Goal: Task Accomplishment & Management: Complete application form

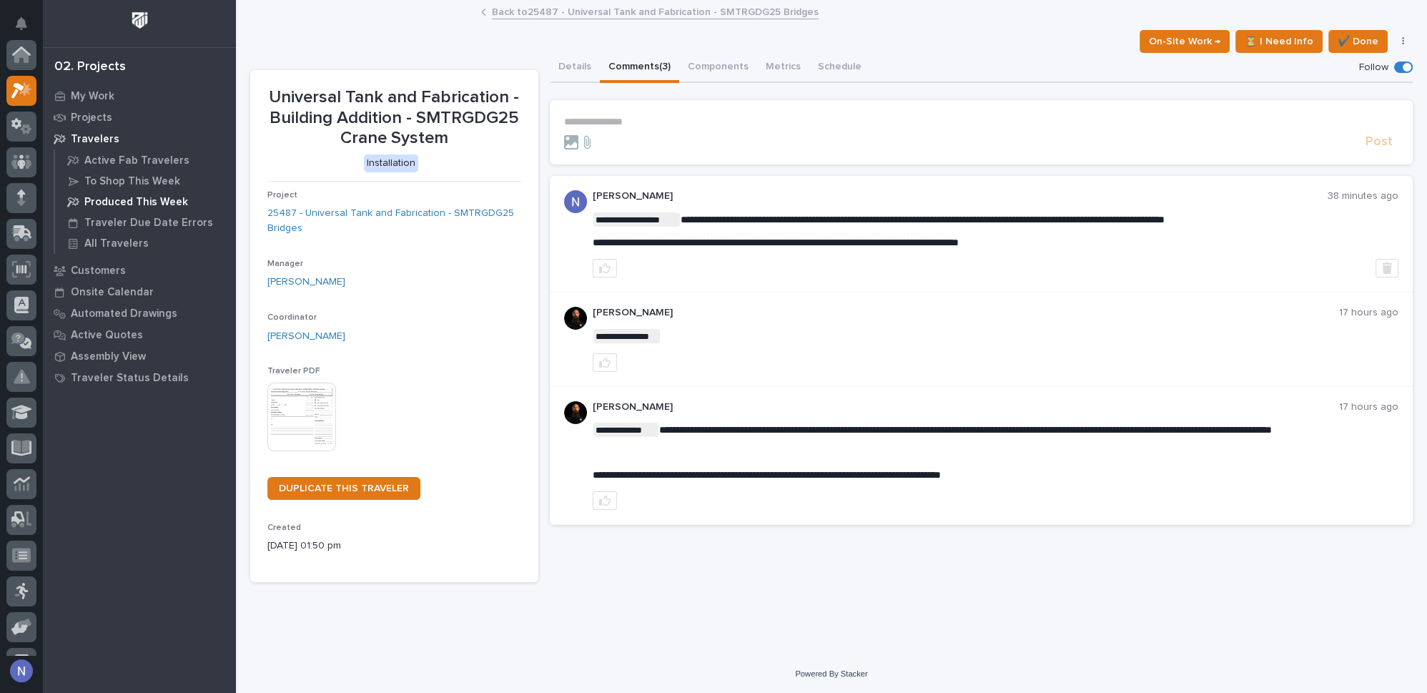
scroll to position [35, 0]
click at [443, 44] on div "On-Site Work → ⏳ I Need Info ✔️ Done Hold Cancel Not Done Change Traveler Type …" at bounding box center [831, 41] width 1163 height 23
click at [36, 143] on div at bounding box center [21, 348] width 43 height 616
click at [30, 152] on div at bounding box center [21, 163] width 30 height 30
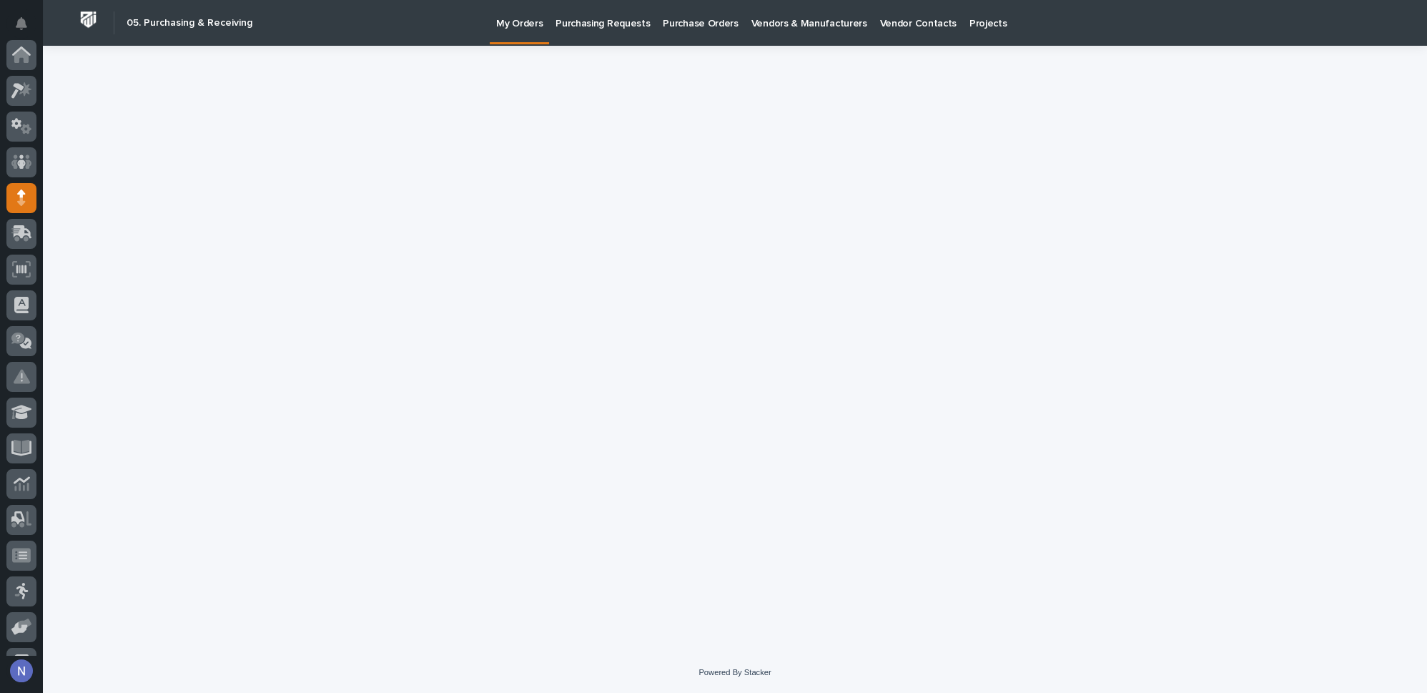
scroll to position [143, 0]
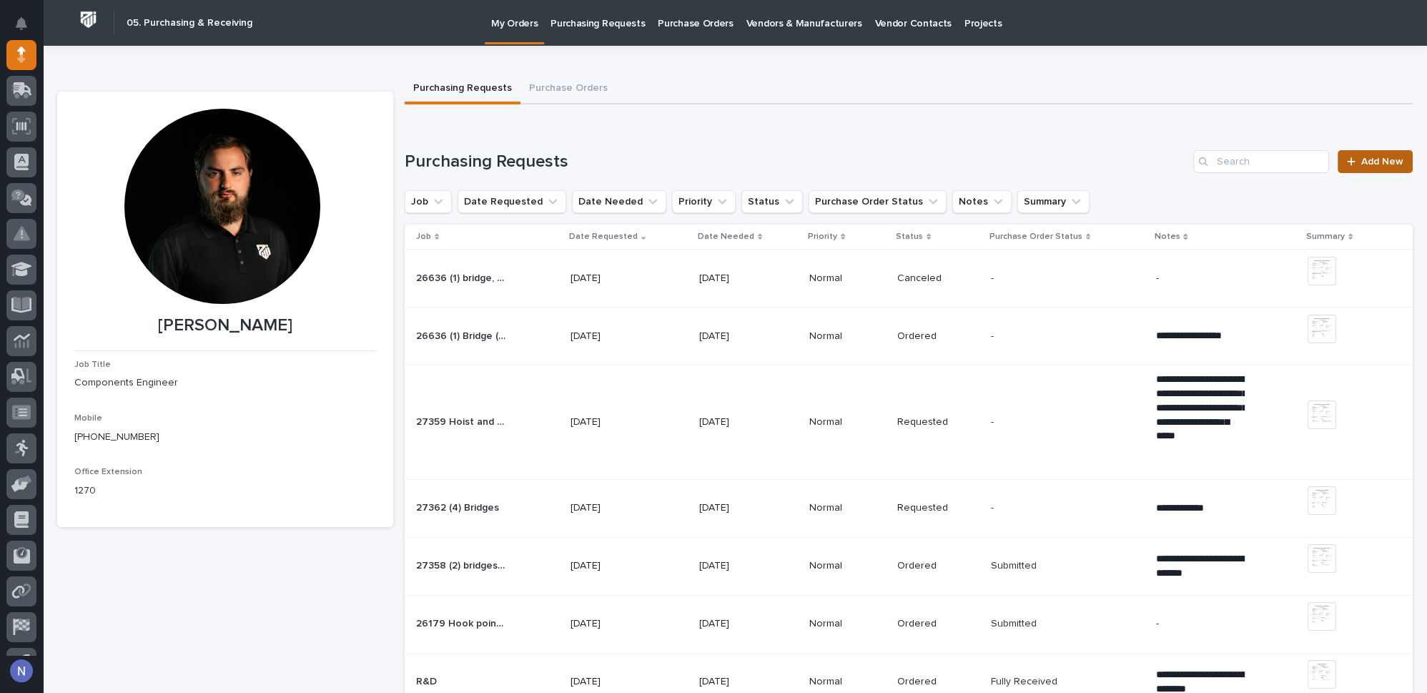
click at [1361, 158] on span "Add New" at bounding box center [1382, 162] width 42 height 10
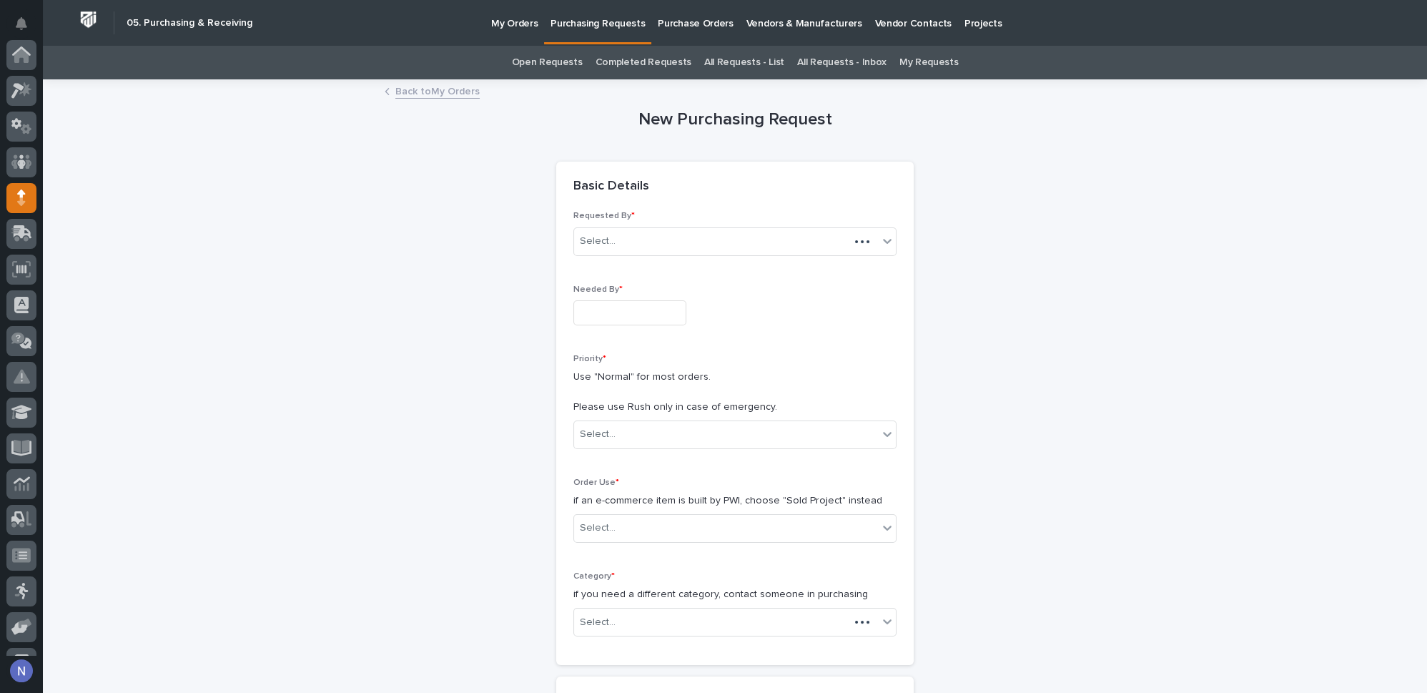
scroll to position [143, 0]
click at [648, 320] on input "text" at bounding box center [629, 312] width 113 height 25
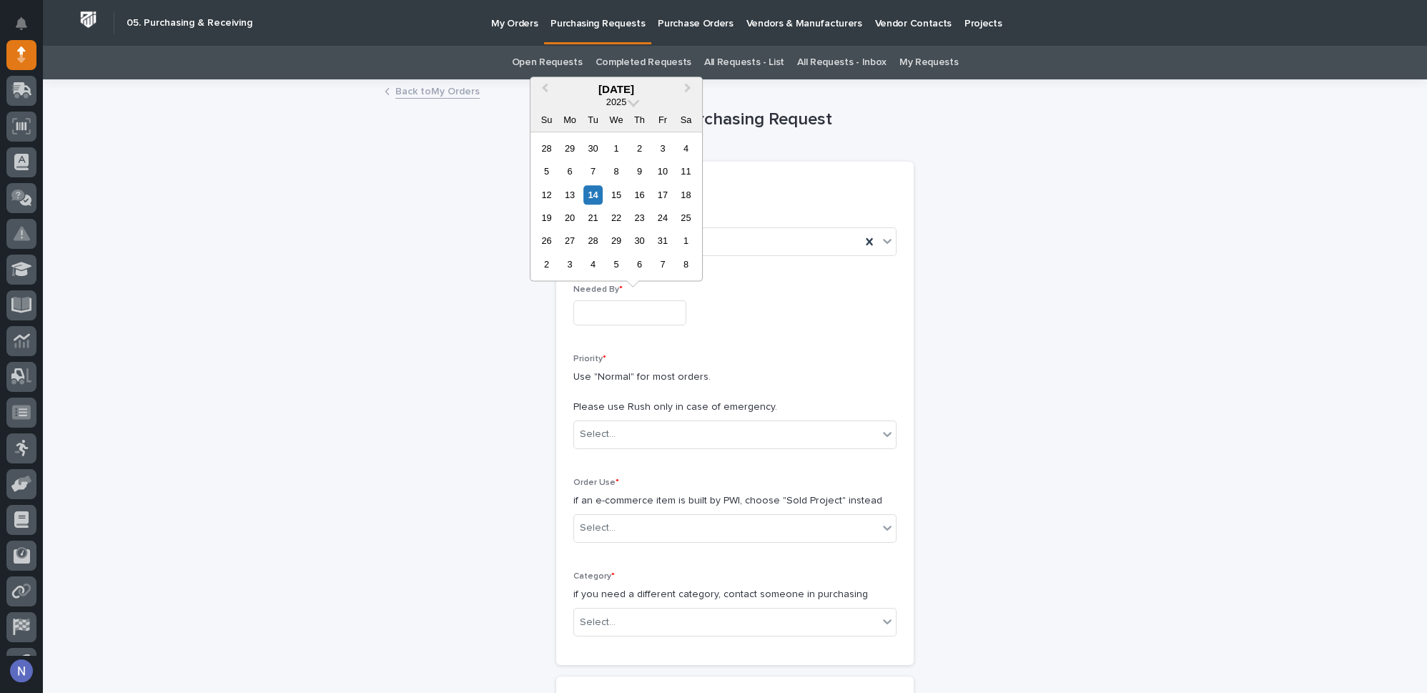
drag, startPoint x: 691, startPoint y: 91, endPoint x: 736, endPoint y: 87, distance: 44.5
click at [691, 90] on button "Next Month" at bounding box center [689, 90] width 23 height 23
click at [567, 237] on div "24" at bounding box center [569, 241] width 19 height 19
type input "**********"
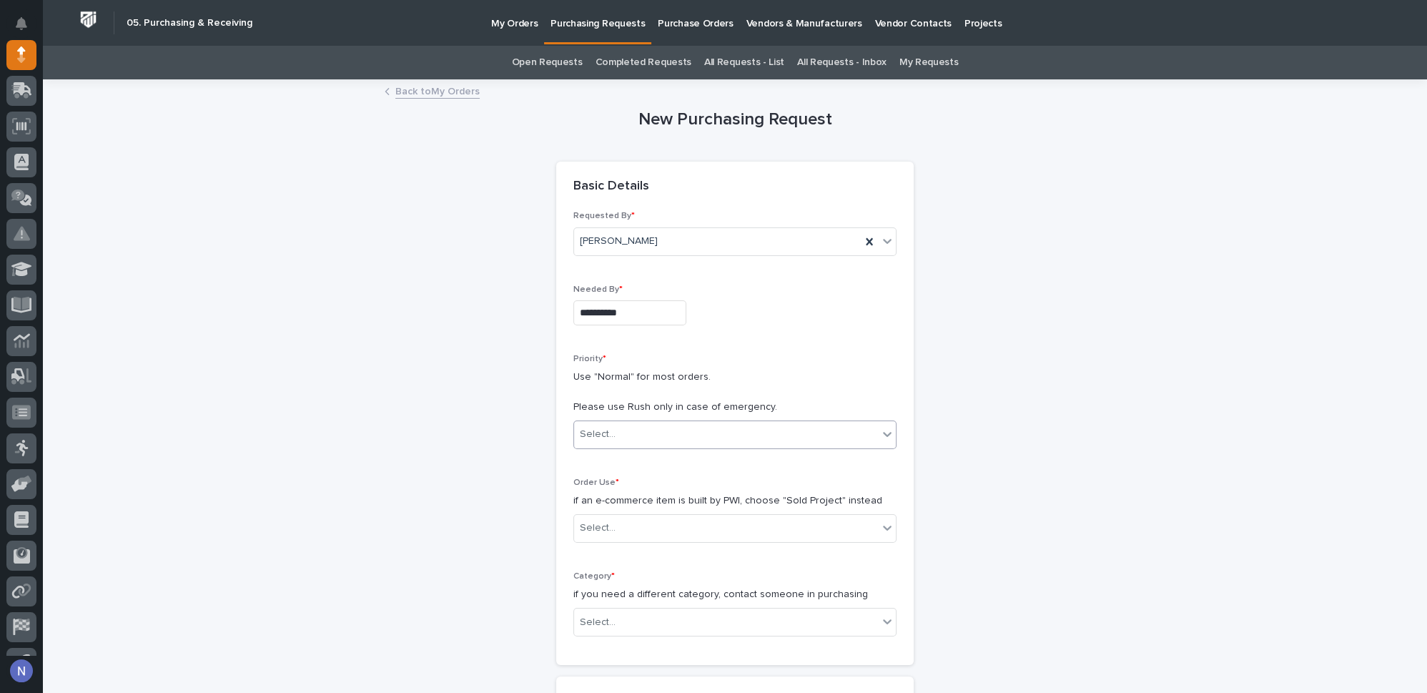
click at [607, 420] on div "Select..." at bounding box center [734, 434] width 323 height 29
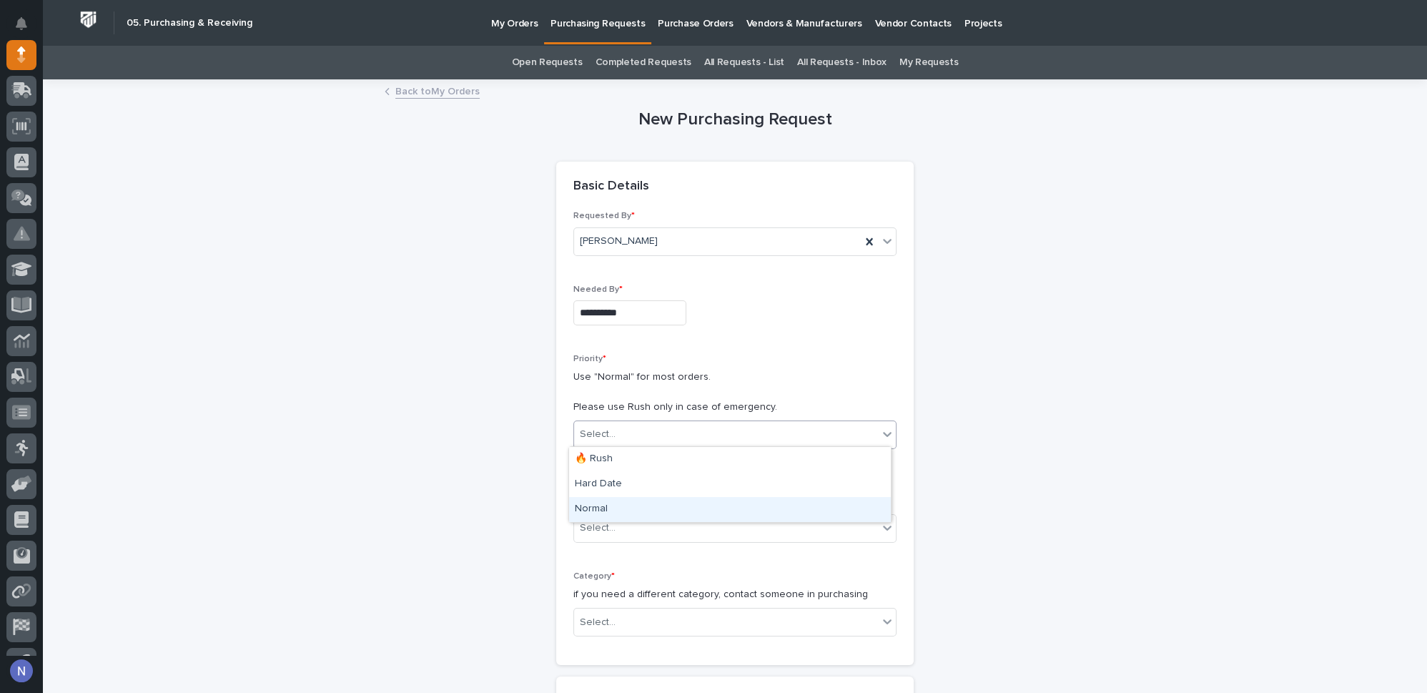
click at [611, 506] on div "Normal" at bounding box center [730, 509] width 322 height 25
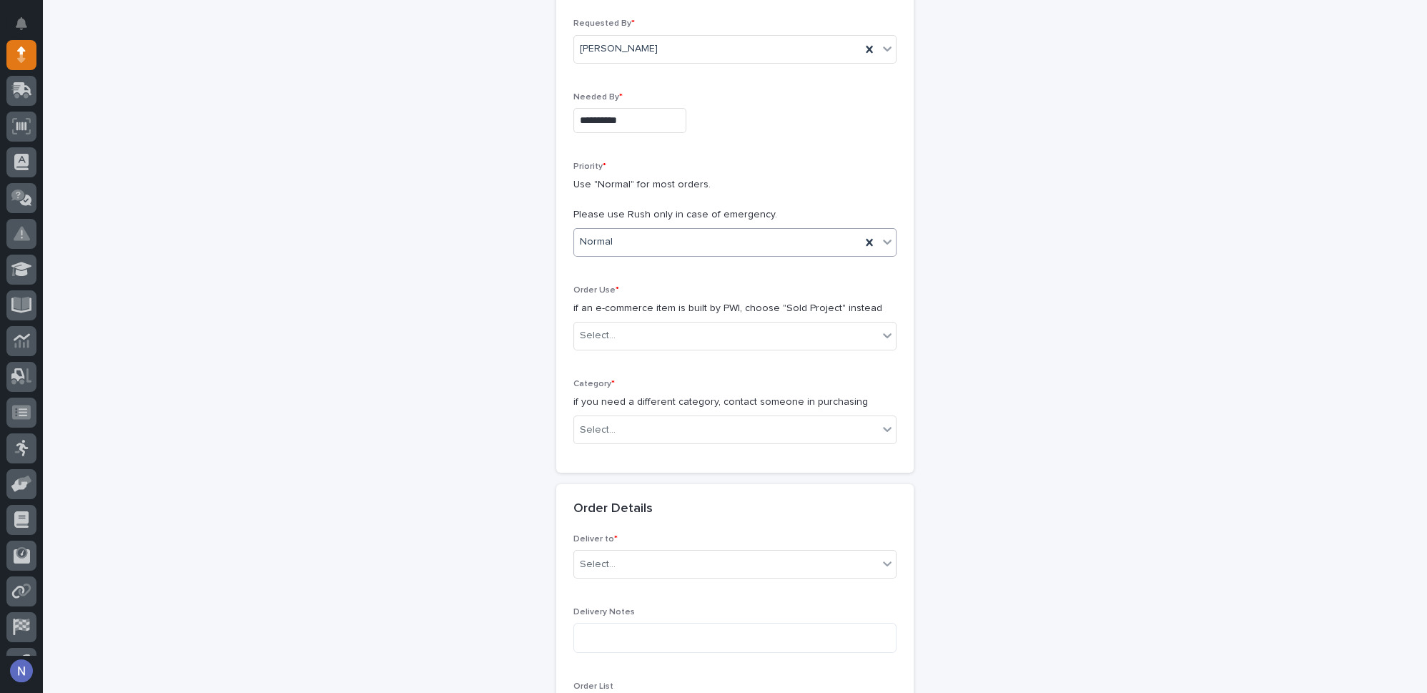
scroll to position [194, 0]
click at [629, 332] on div "Select..." at bounding box center [726, 334] width 304 height 24
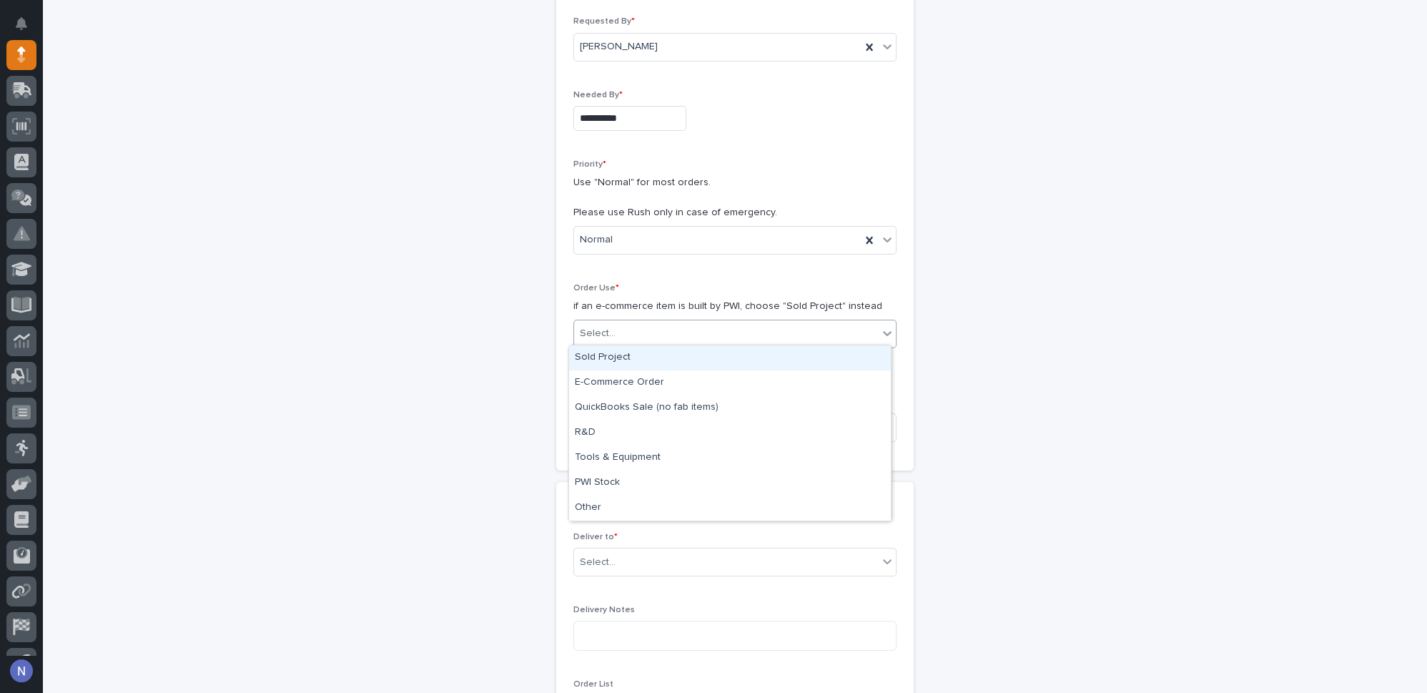
click at [635, 358] on div "Sold Project" at bounding box center [730, 357] width 322 height 25
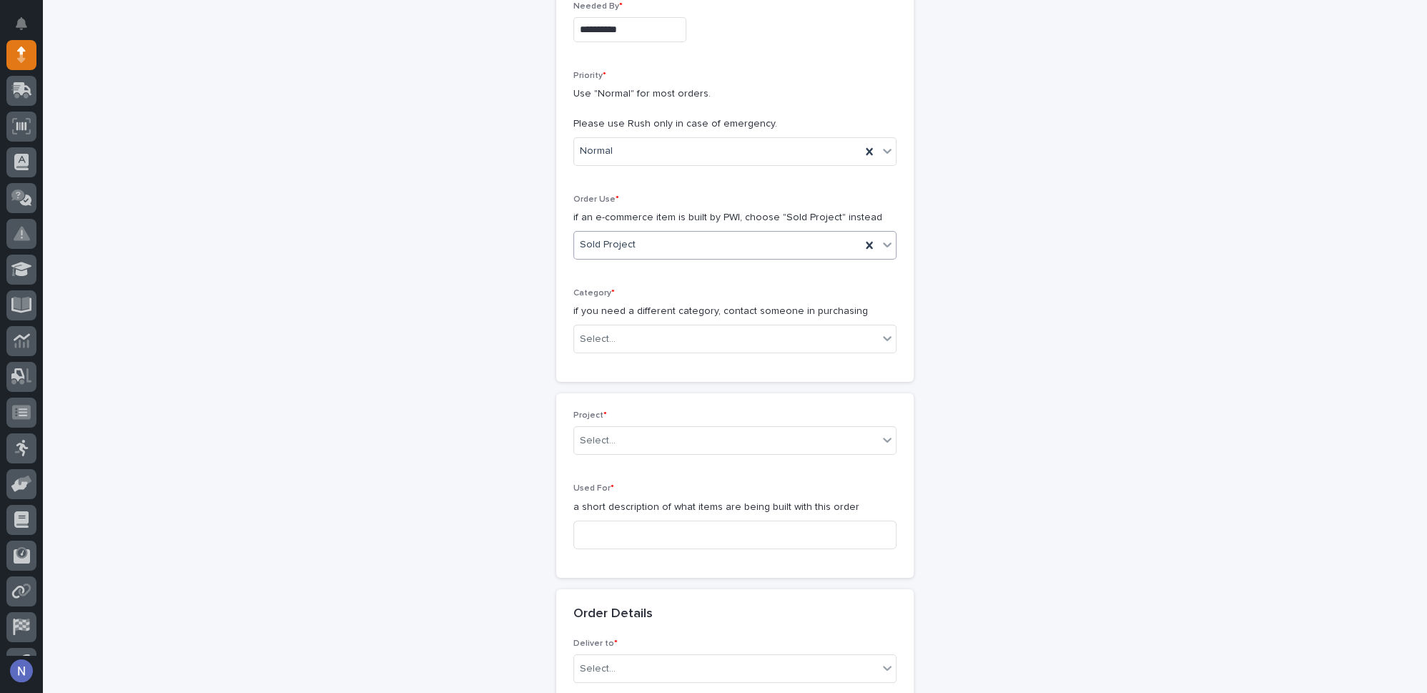
scroll to position [292, 0]
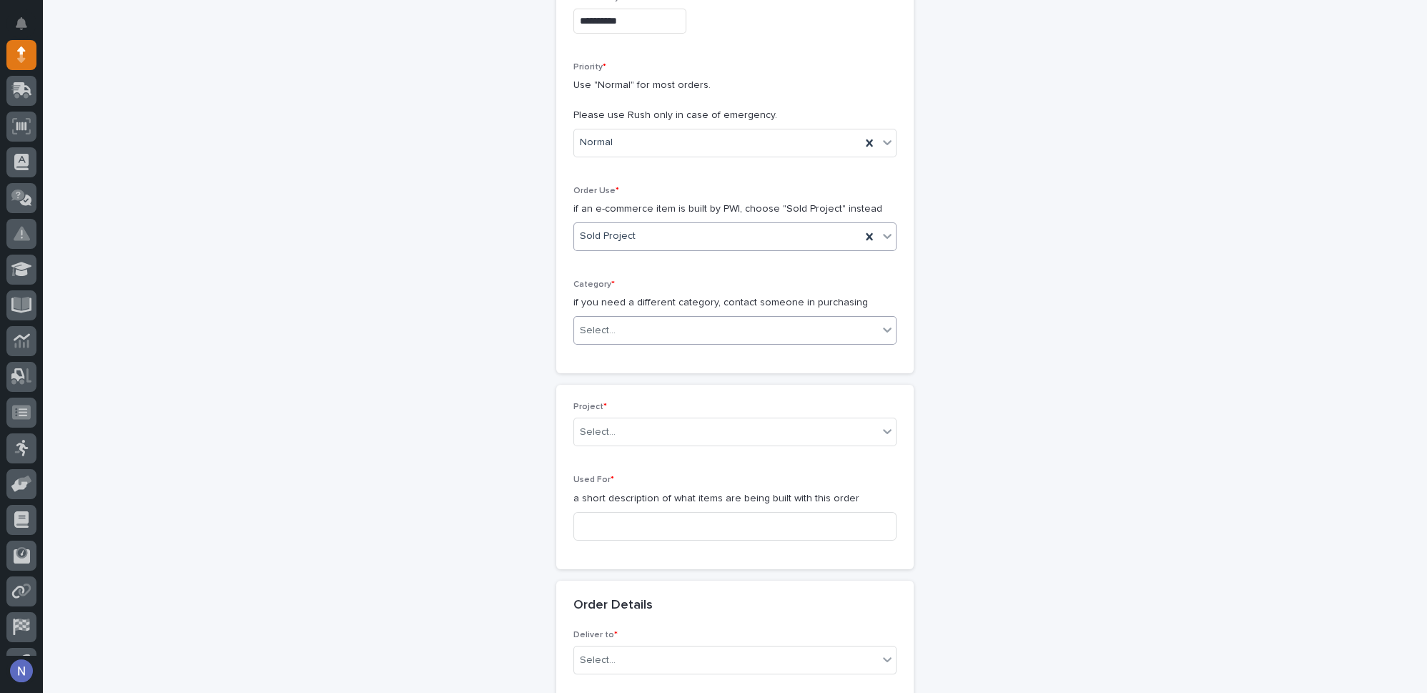
click at [634, 328] on div "Select..." at bounding box center [726, 331] width 304 height 24
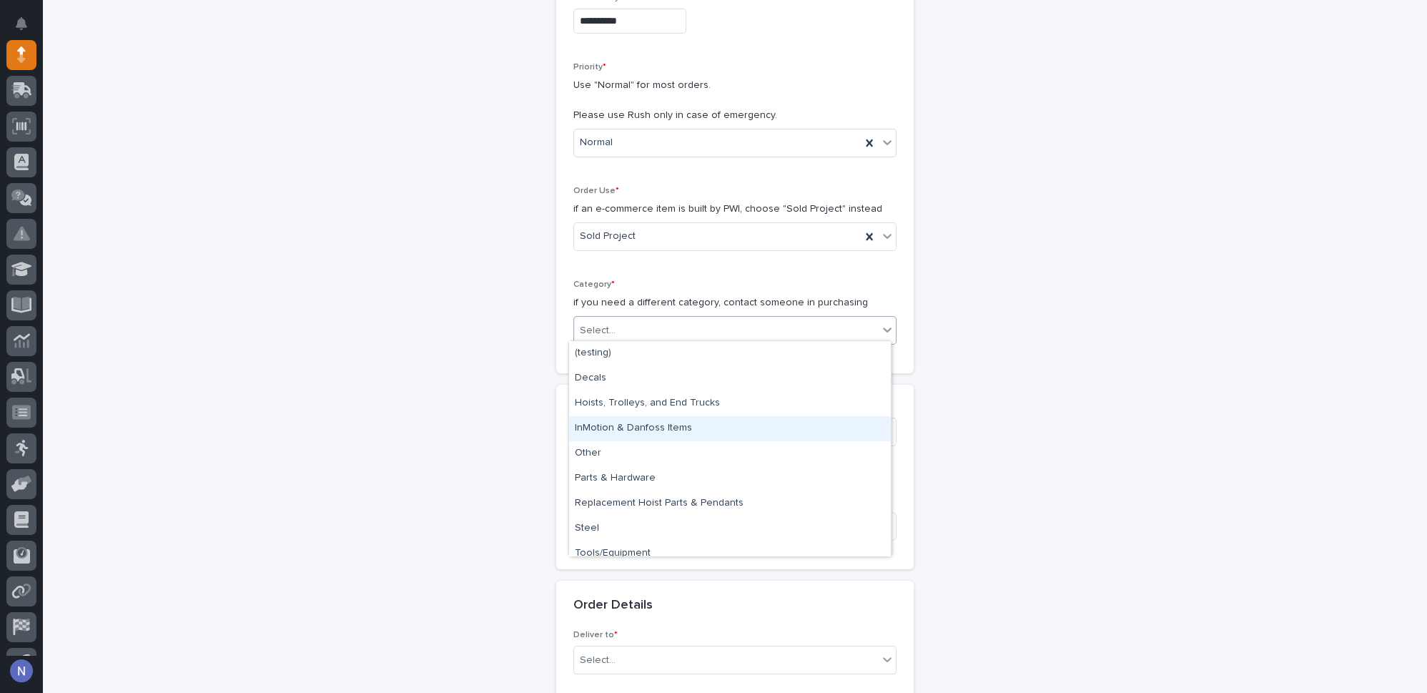
click at [636, 426] on div "InMotion & Danfoss Items" at bounding box center [730, 428] width 322 height 25
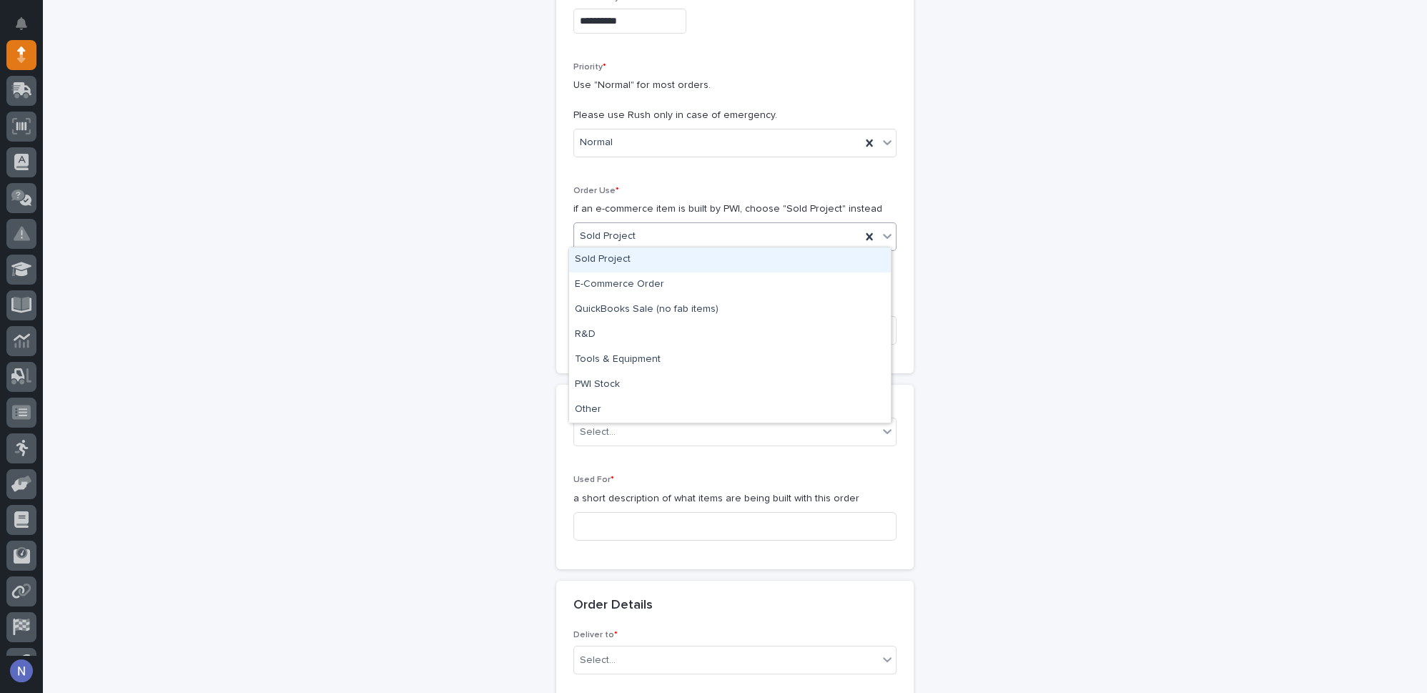
click at [625, 245] on div "Sold Project" at bounding box center [734, 236] width 323 height 29
click at [626, 244] on div "Sold Project" at bounding box center [734, 236] width 323 height 29
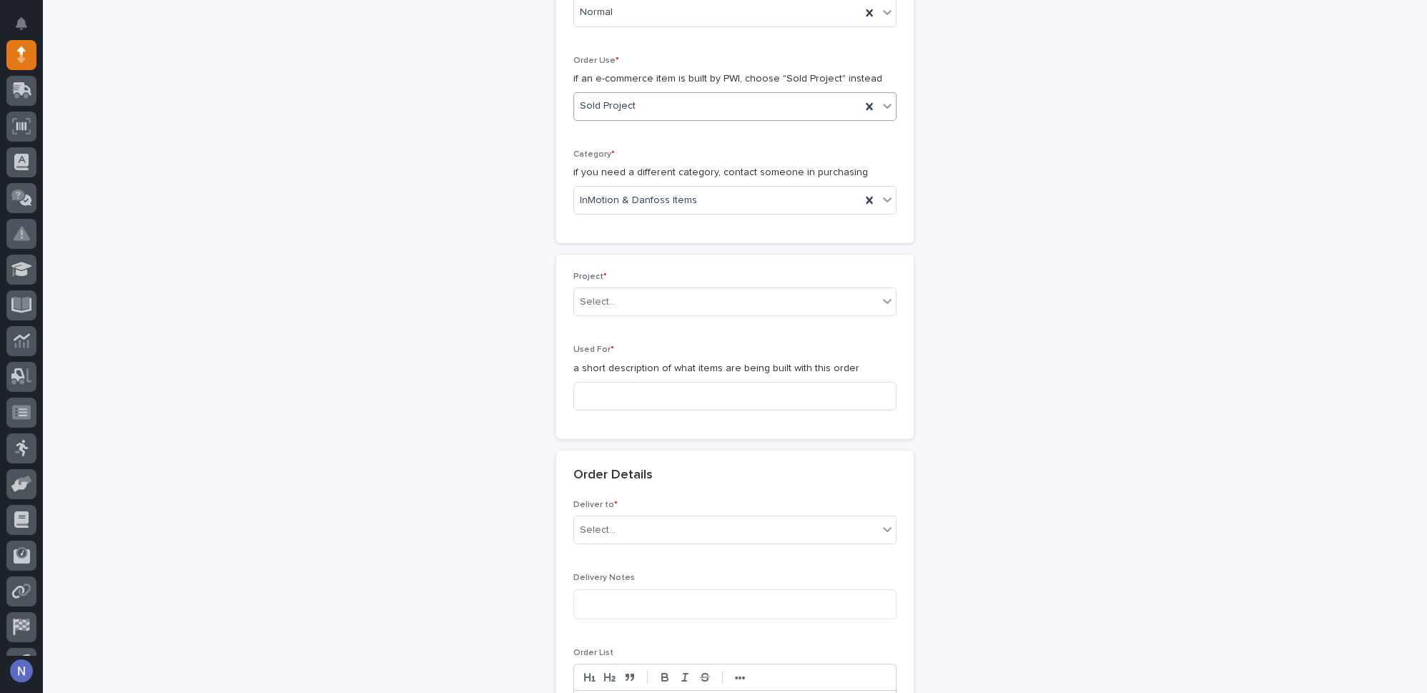
scroll to position [422, 0]
click at [625, 291] on div "Select..." at bounding box center [726, 302] width 304 height 24
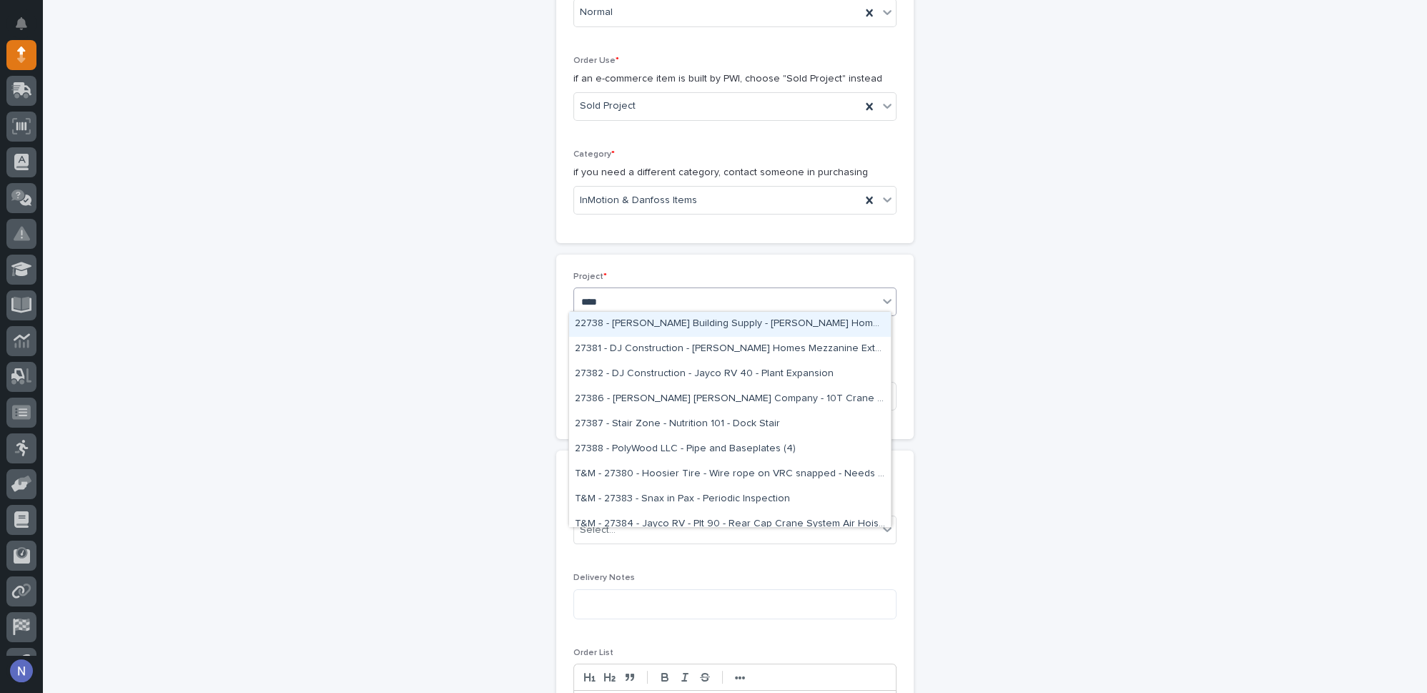
type input "*****"
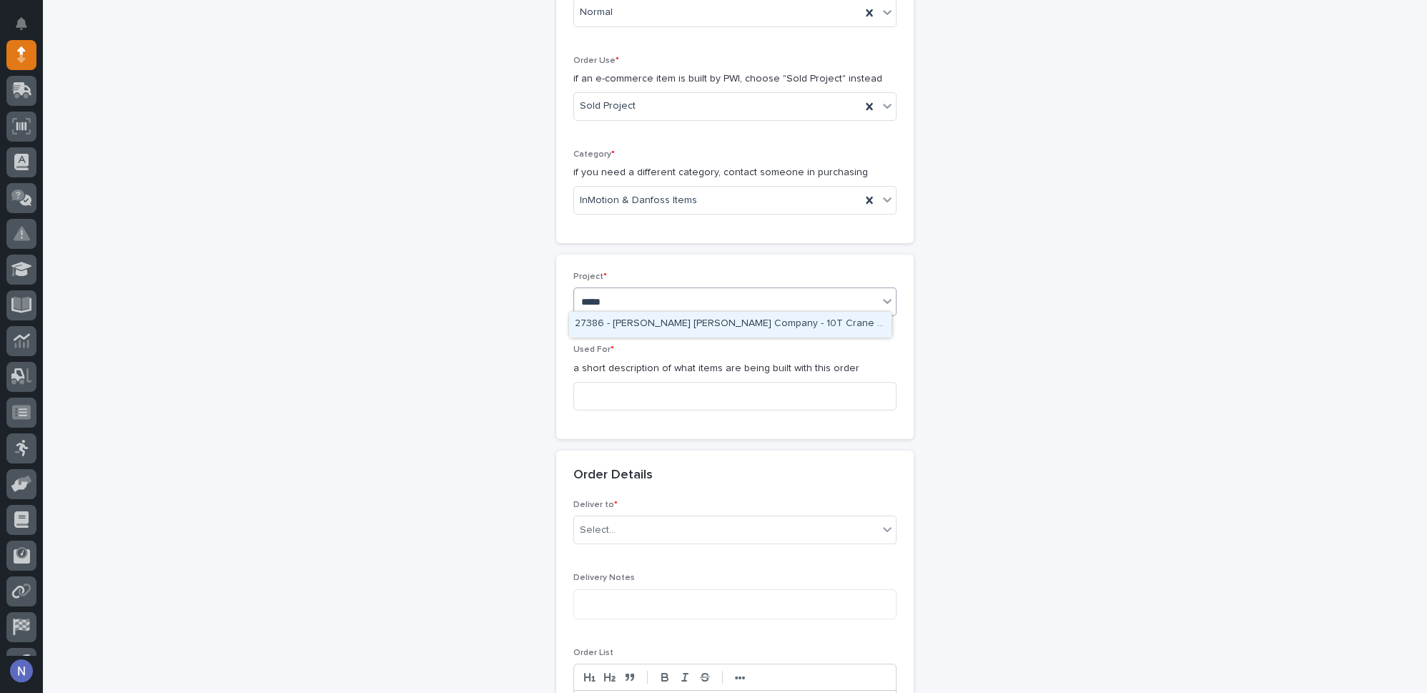
click at [638, 317] on div "27386 - [PERSON_NAME] [PERSON_NAME] Company - 10T Crane Kit, Custom" at bounding box center [730, 324] width 322 height 25
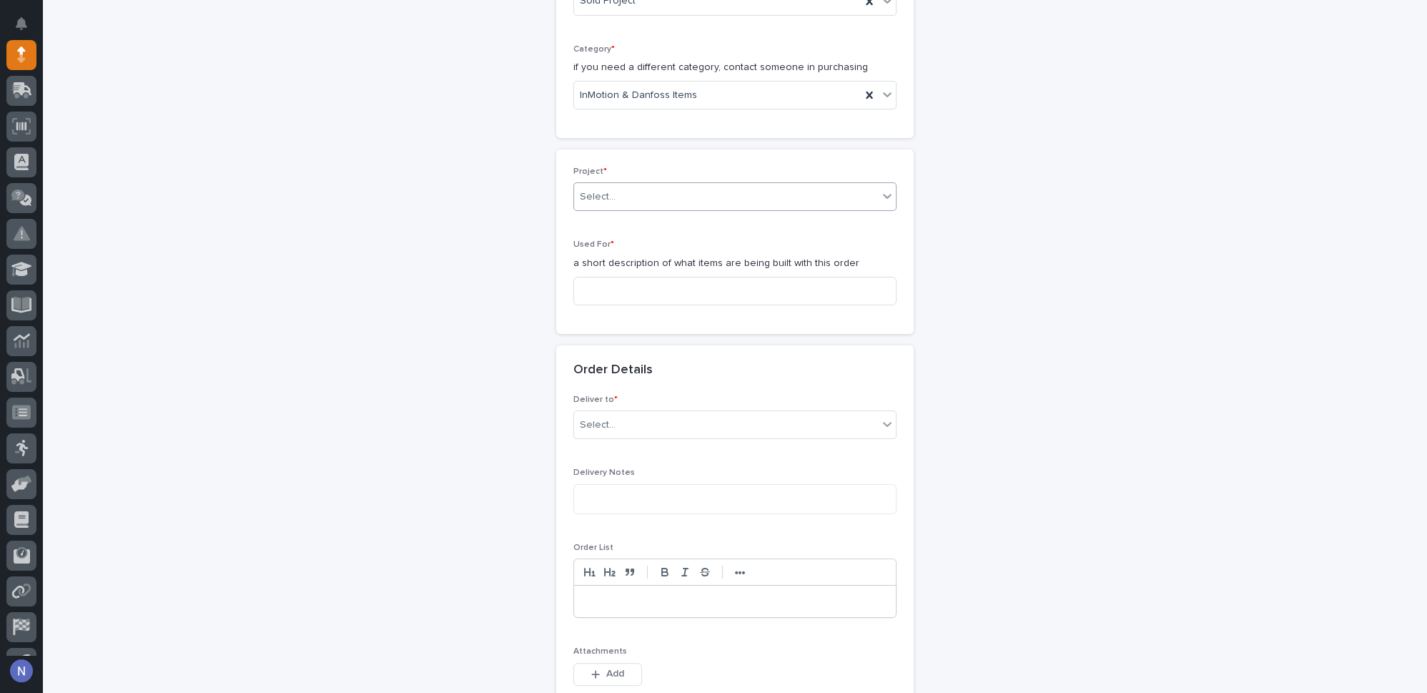
scroll to position [531, 0]
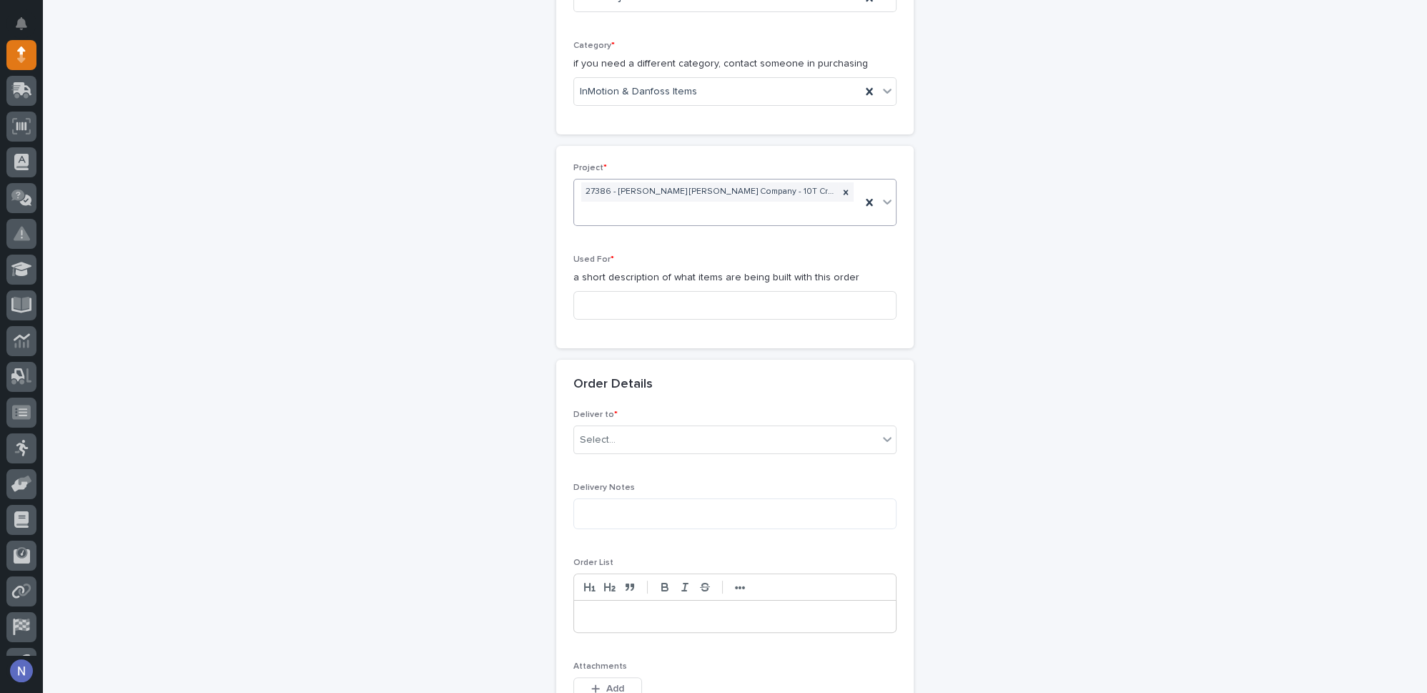
click at [616, 300] on div "Used For * a short description of what items are being built with this order" at bounding box center [734, 293] width 323 height 77
click at [609, 267] on div "Used For * a short description of what items are being built with this order" at bounding box center [734, 293] width 323 height 77
click at [603, 291] on input at bounding box center [734, 305] width 323 height 29
type input "Bridge Kit"
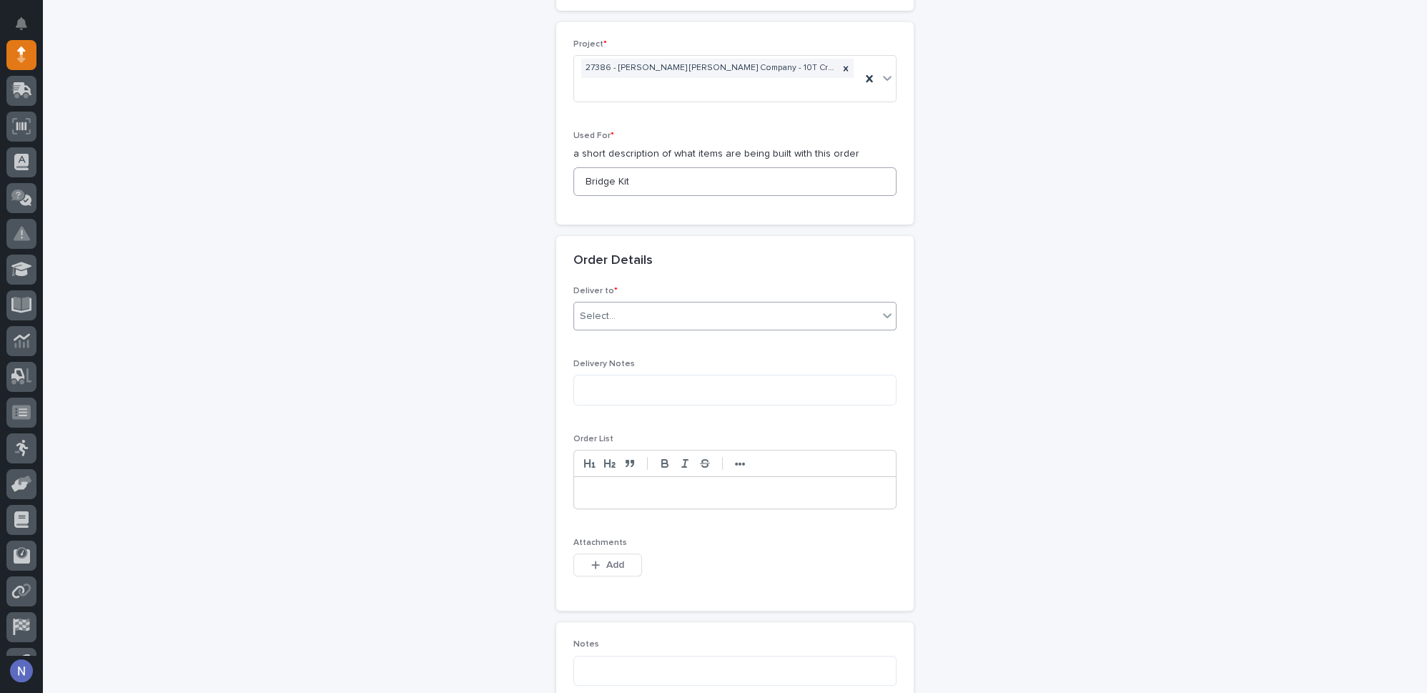
scroll to position [704, 0]
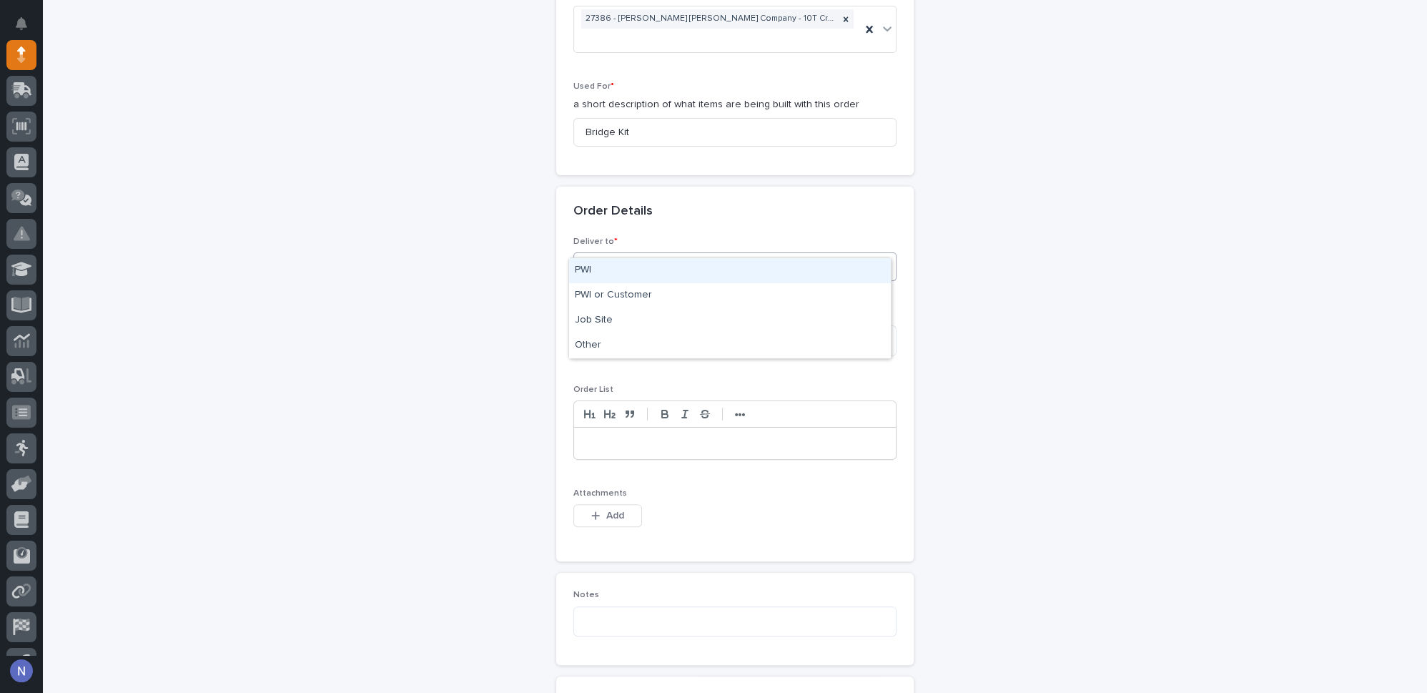
click at [609, 255] on div "Select..." at bounding box center [726, 267] width 304 height 24
click at [611, 258] on div "PWI" at bounding box center [730, 270] width 322 height 25
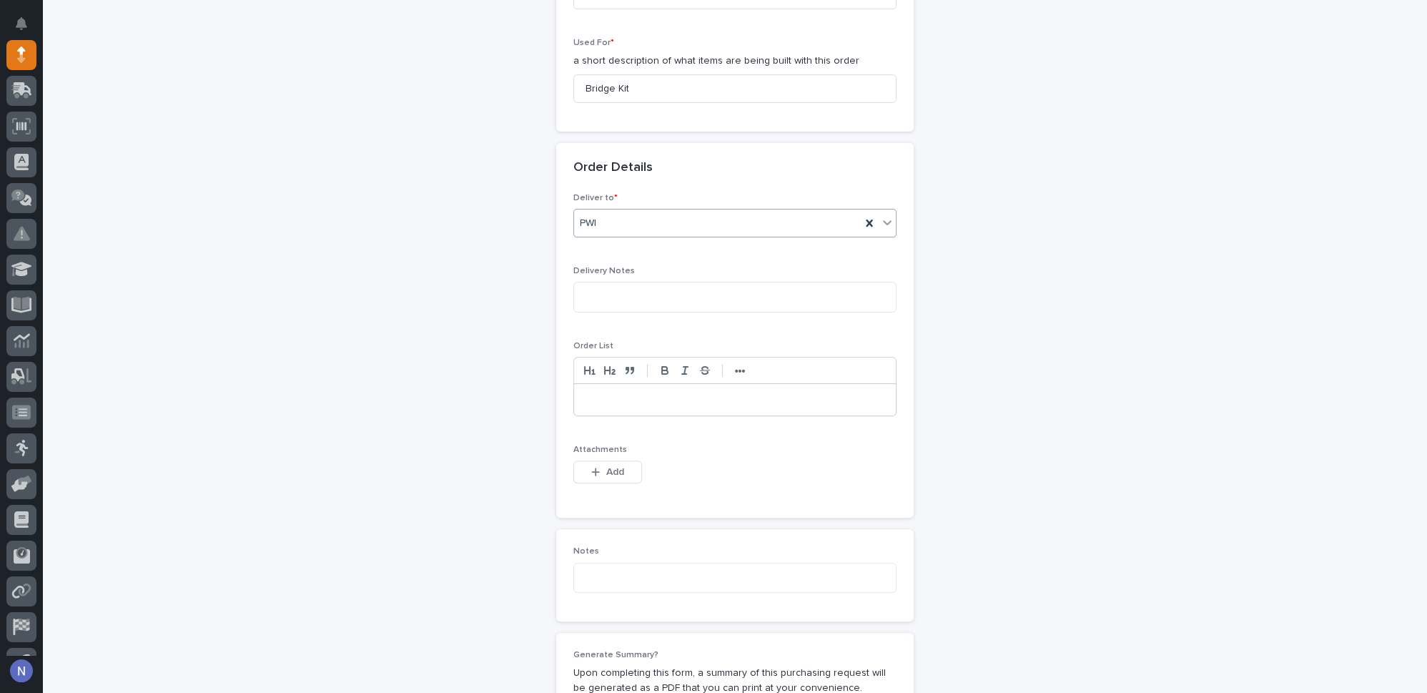
scroll to position [769, 0]
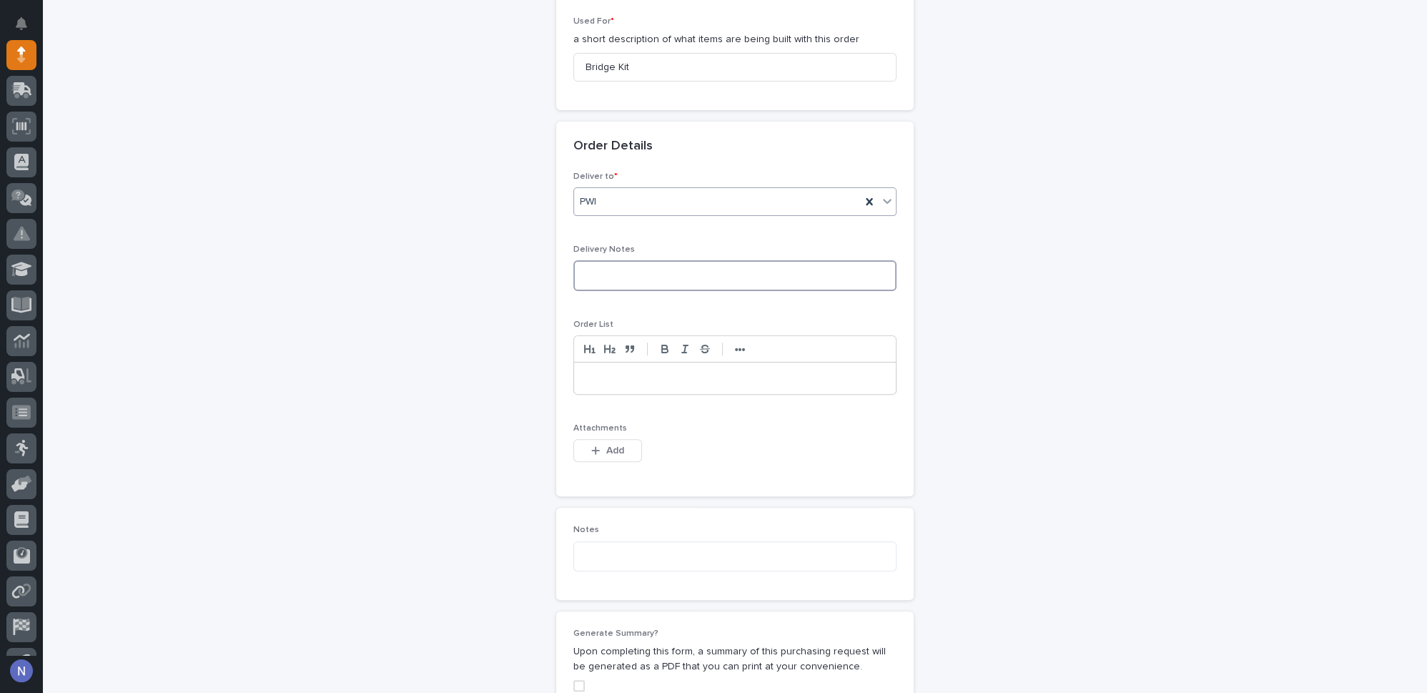
click at [609, 260] on textarea at bounding box center [734, 275] width 323 height 30
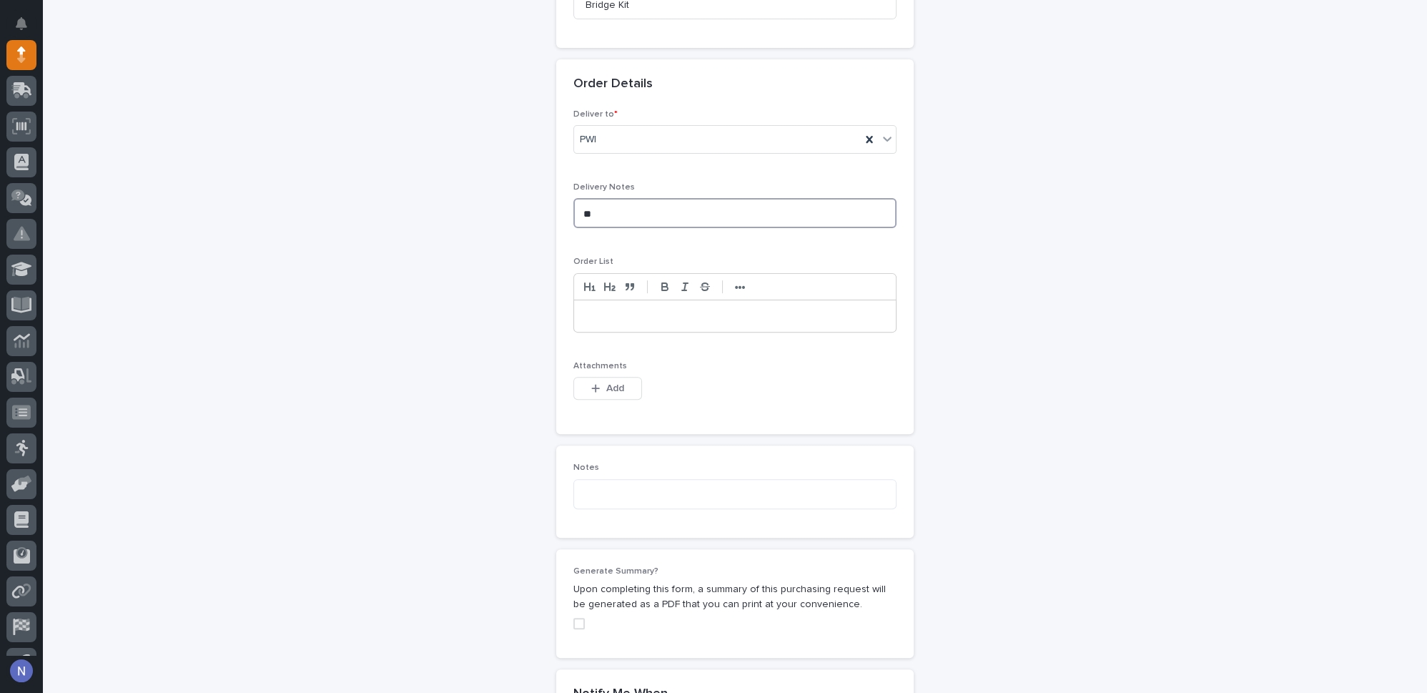
scroll to position [834, 0]
type textarea "**"
click at [625, 306] on p at bounding box center [735, 313] width 300 height 14
click at [596, 306] on p at bounding box center [735, 313] width 300 height 14
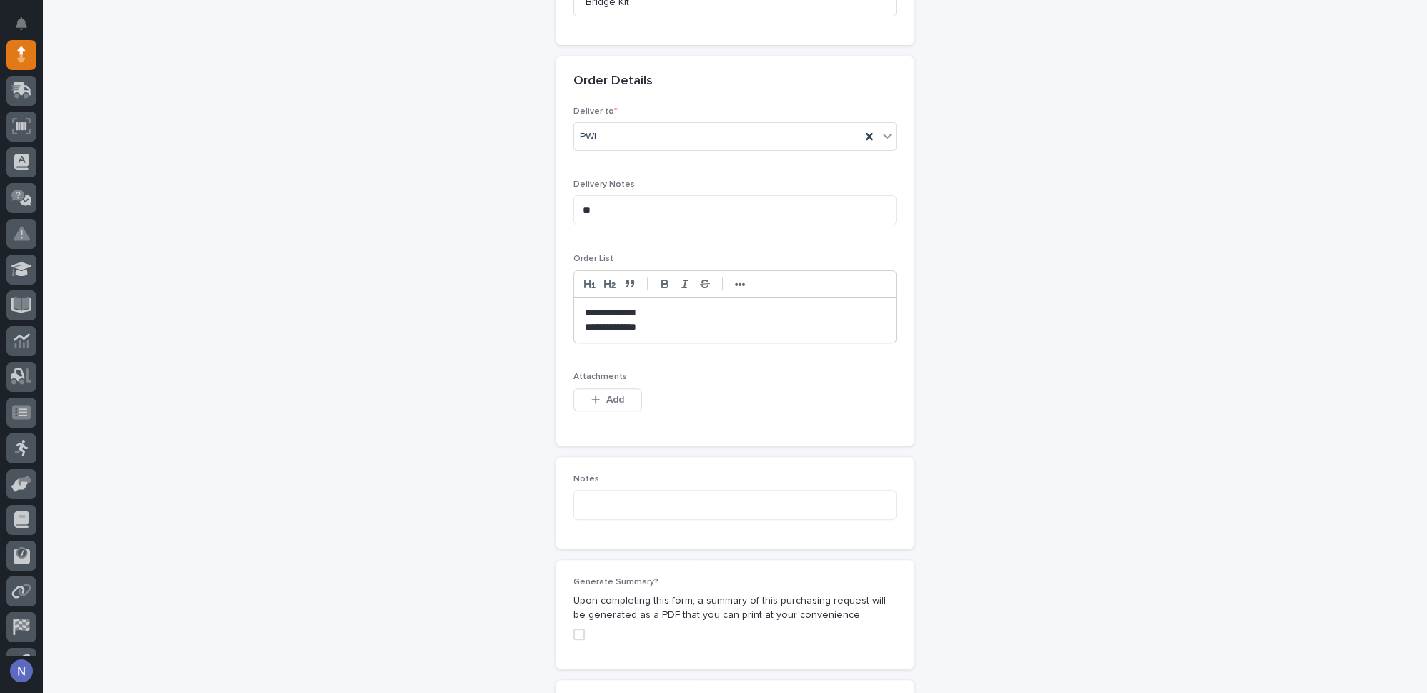
click at [637, 306] on p "**********" at bounding box center [735, 313] width 301 height 14
click at [641, 306] on p "**********" at bounding box center [735, 313] width 301 height 14
click at [655, 320] on p "**********" at bounding box center [735, 327] width 301 height 14
click at [618, 490] on textarea at bounding box center [734, 505] width 323 height 30
type textarea "**********"
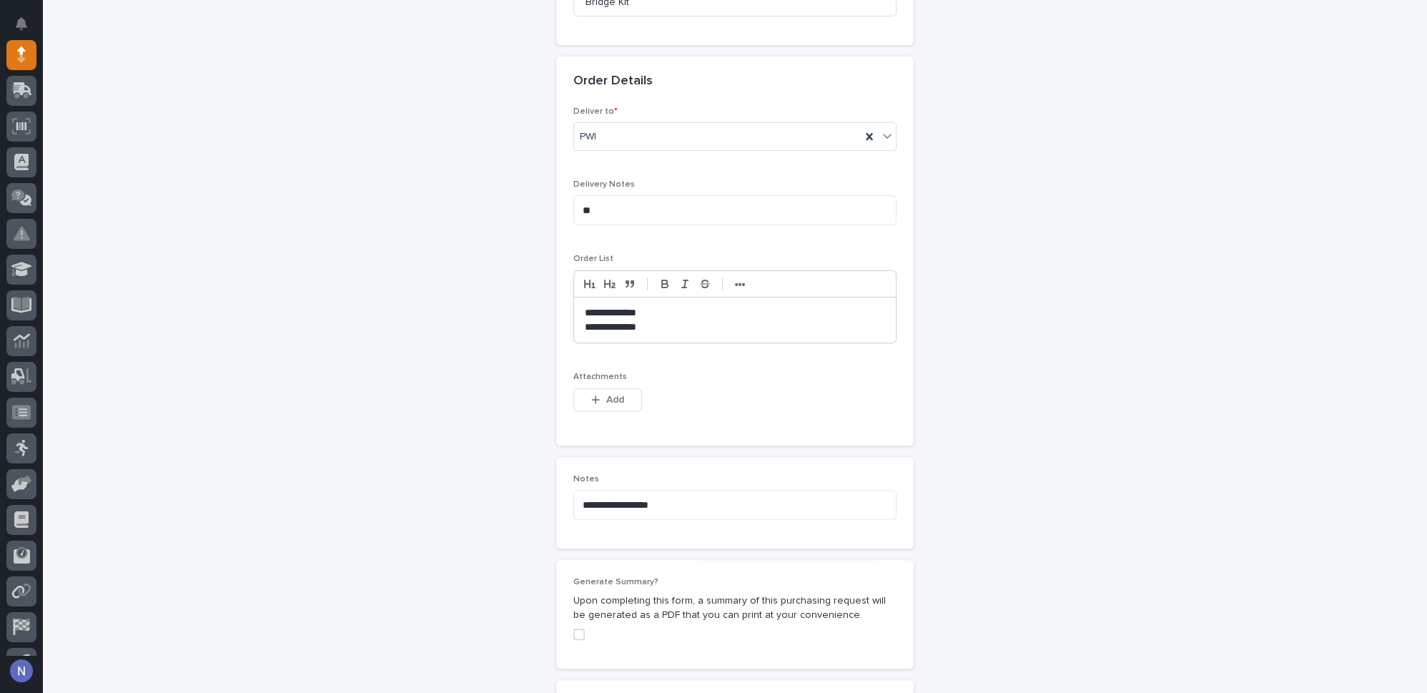
click at [686, 320] on p "**********" at bounding box center [735, 327] width 301 height 14
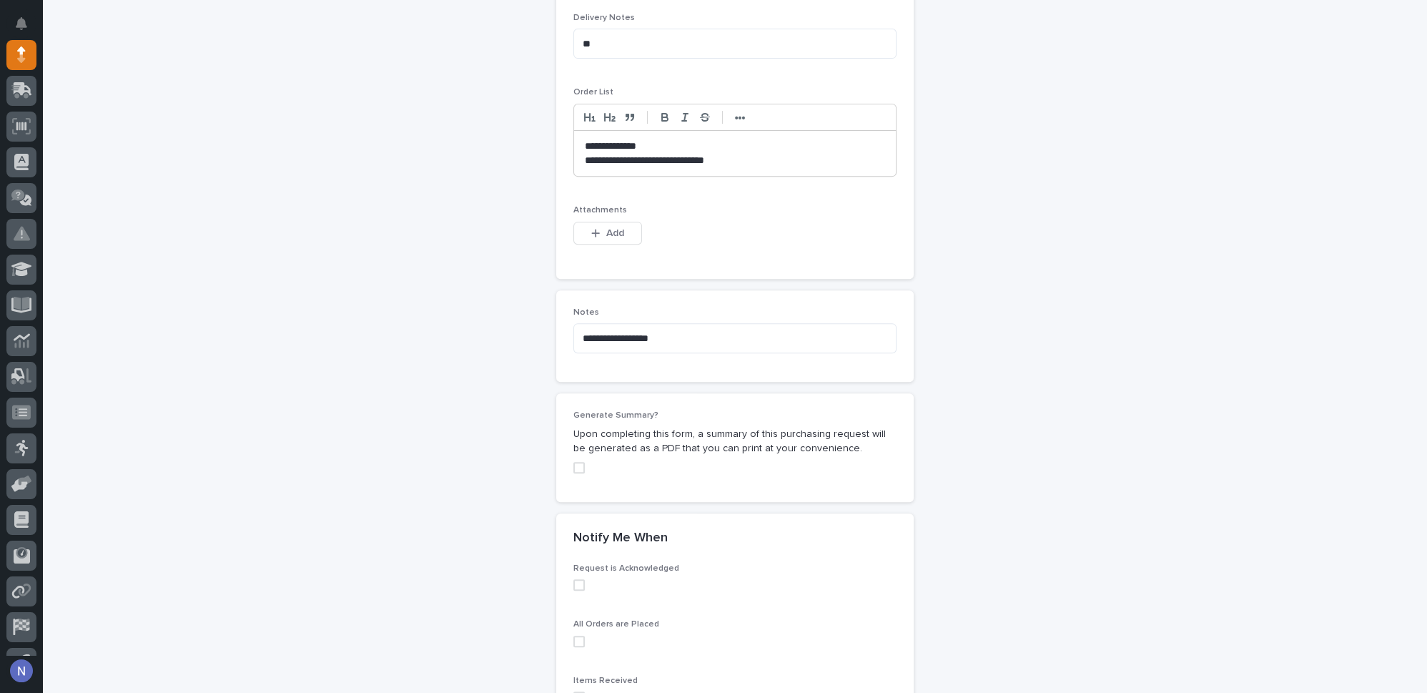
scroll to position [1007, 0]
click at [573, 455] on span at bounding box center [578, 460] width 11 height 11
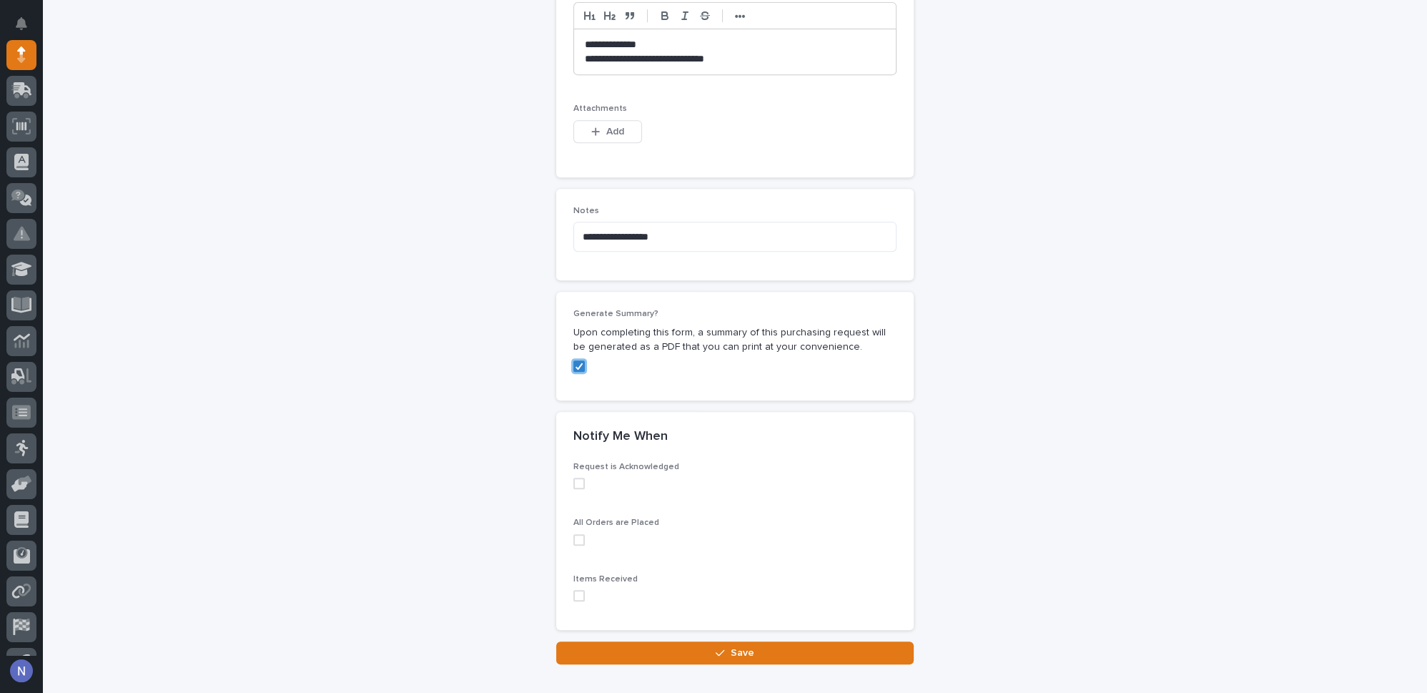
scroll to position [1160, 0]
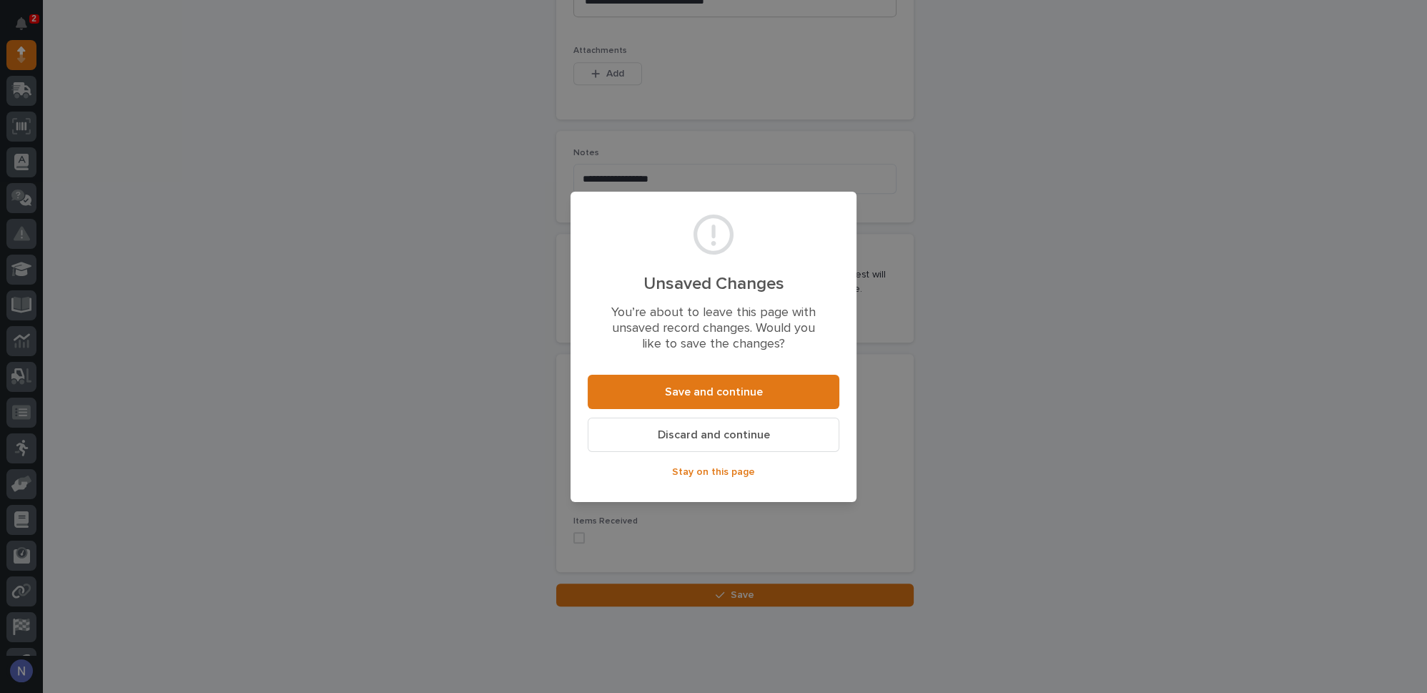
click at [1021, 129] on div "Unsaved Changes You’re about to leave this page with unsaved record changes. Wo…" at bounding box center [713, 346] width 1427 height 693
click at [729, 395] on span "Save and continue" at bounding box center [714, 392] width 98 height 15
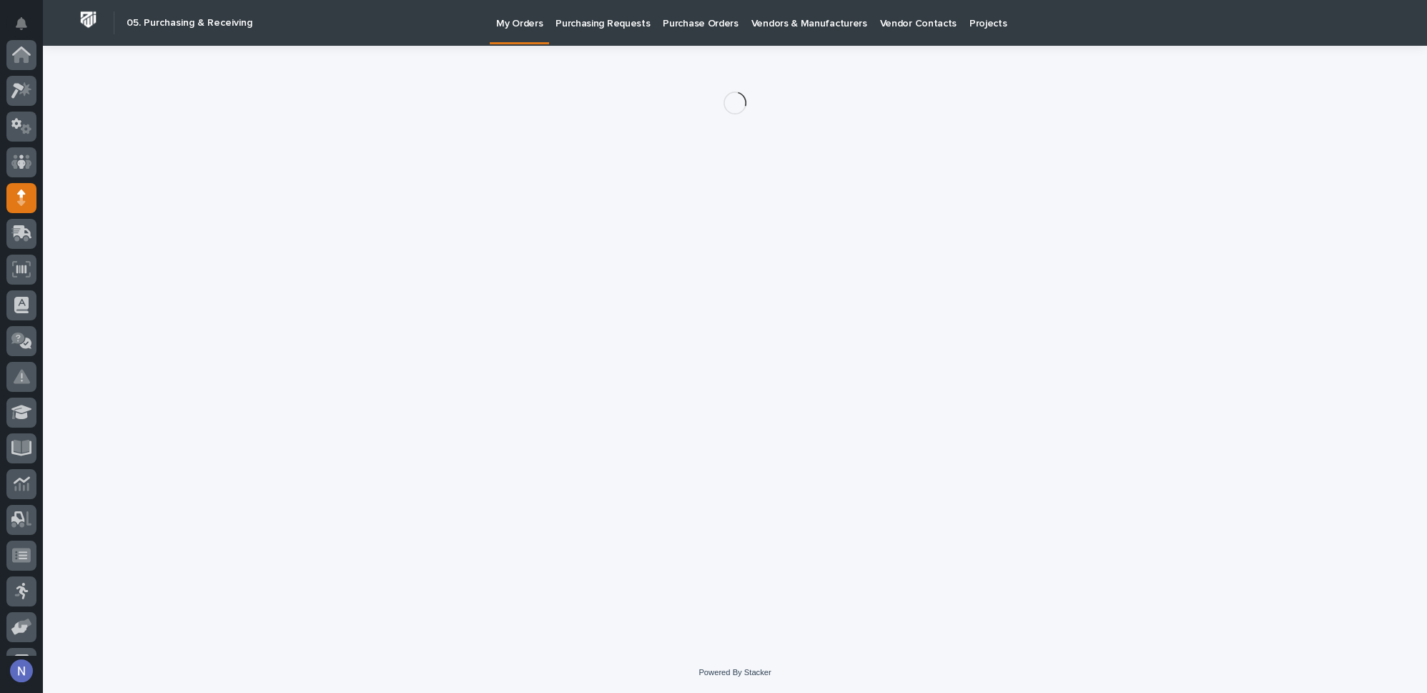
scroll to position [143, 0]
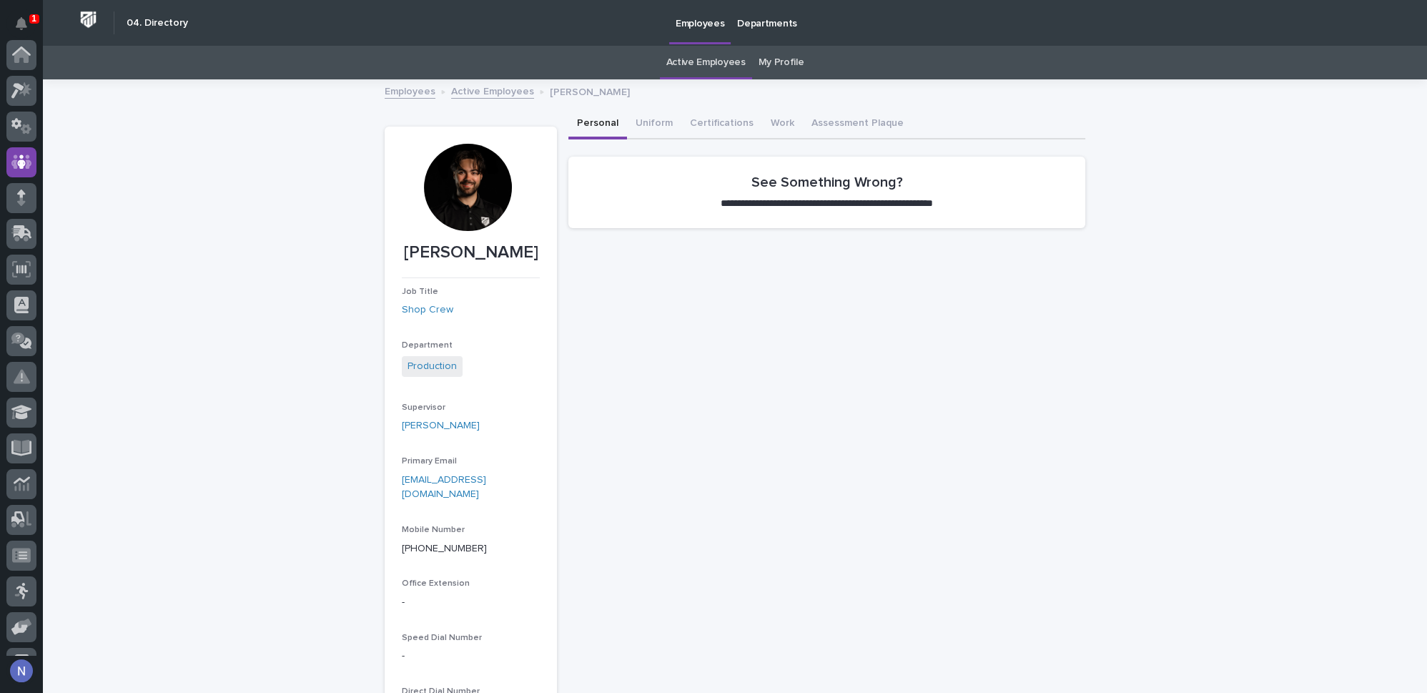
scroll to position [107, 0]
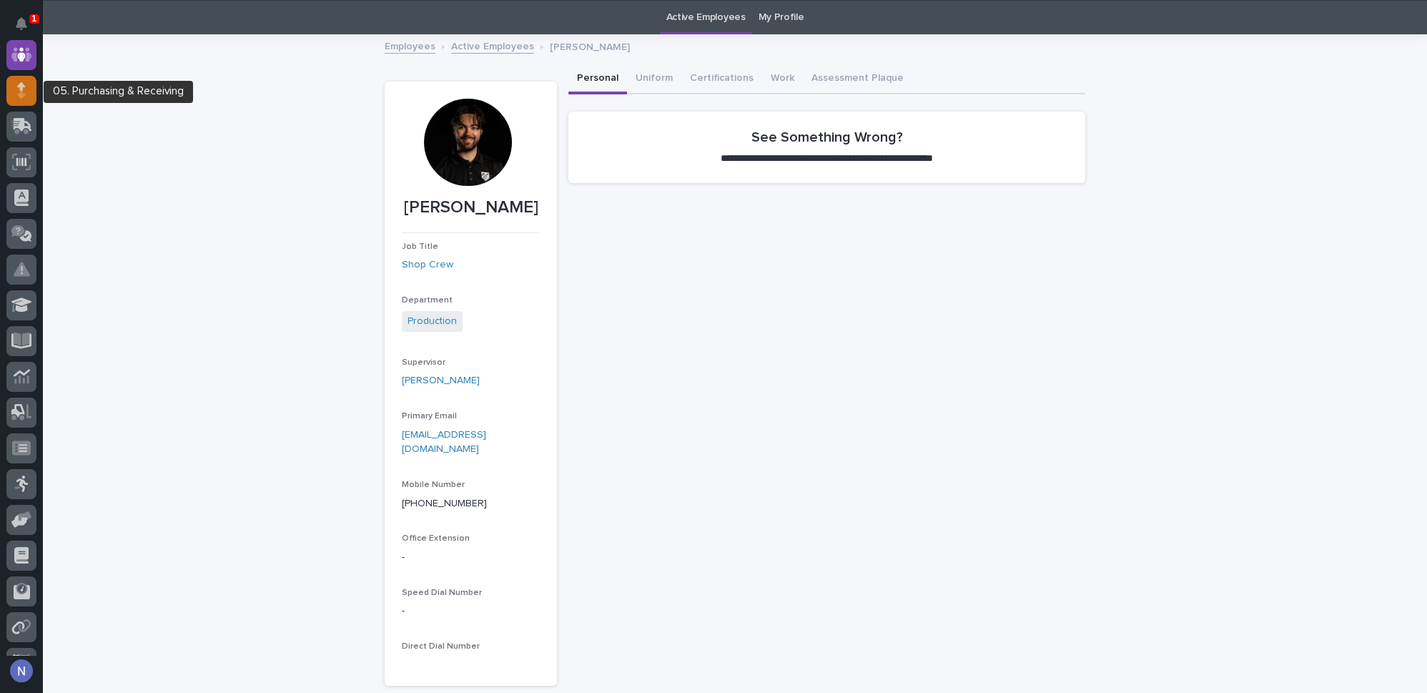
click at [26, 94] on div at bounding box center [21, 91] width 30 height 30
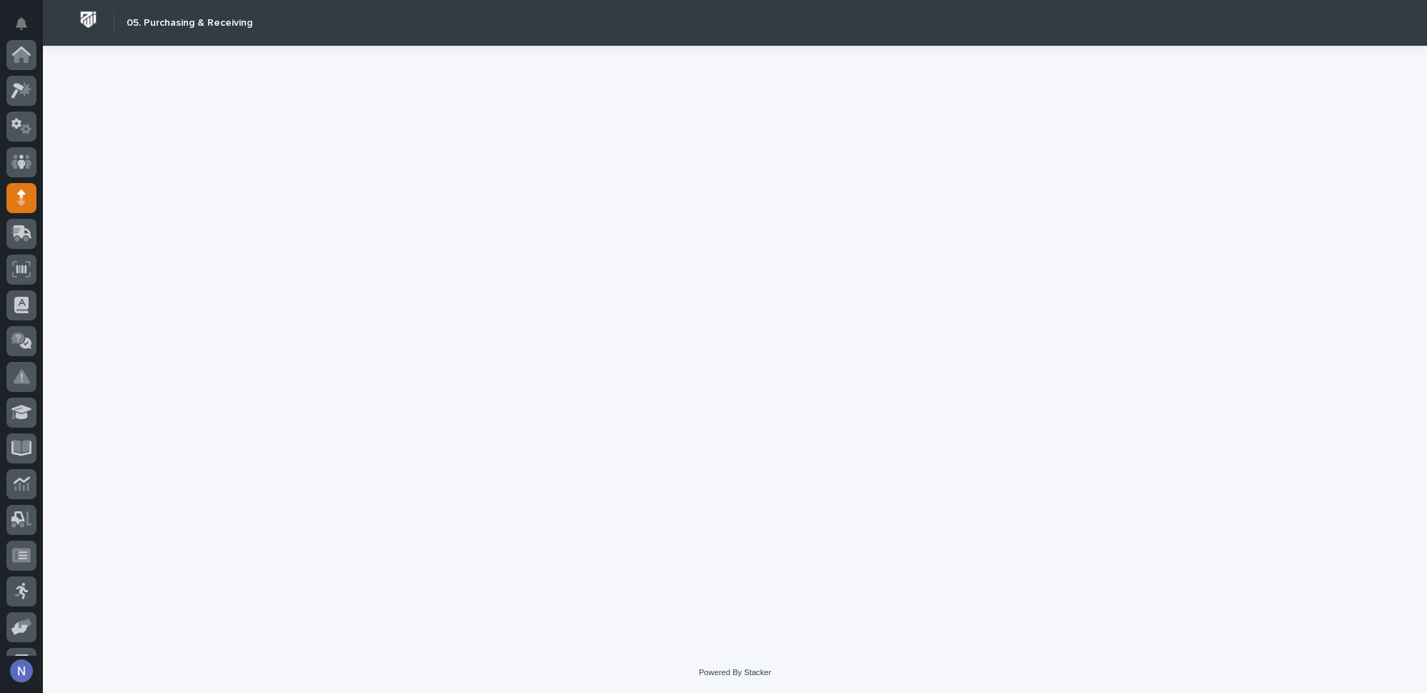
scroll to position [143, 0]
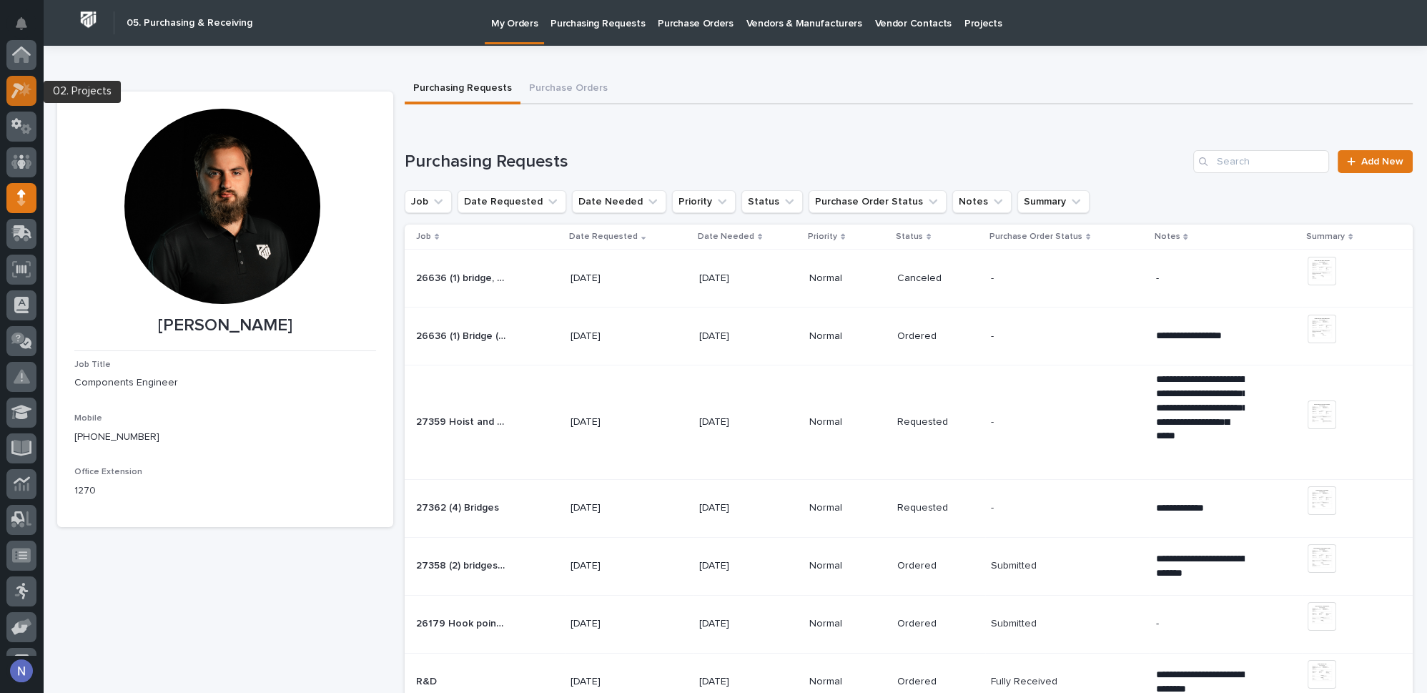
click at [31, 94] on icon at bounding box center [21, 90] width 21 height 16
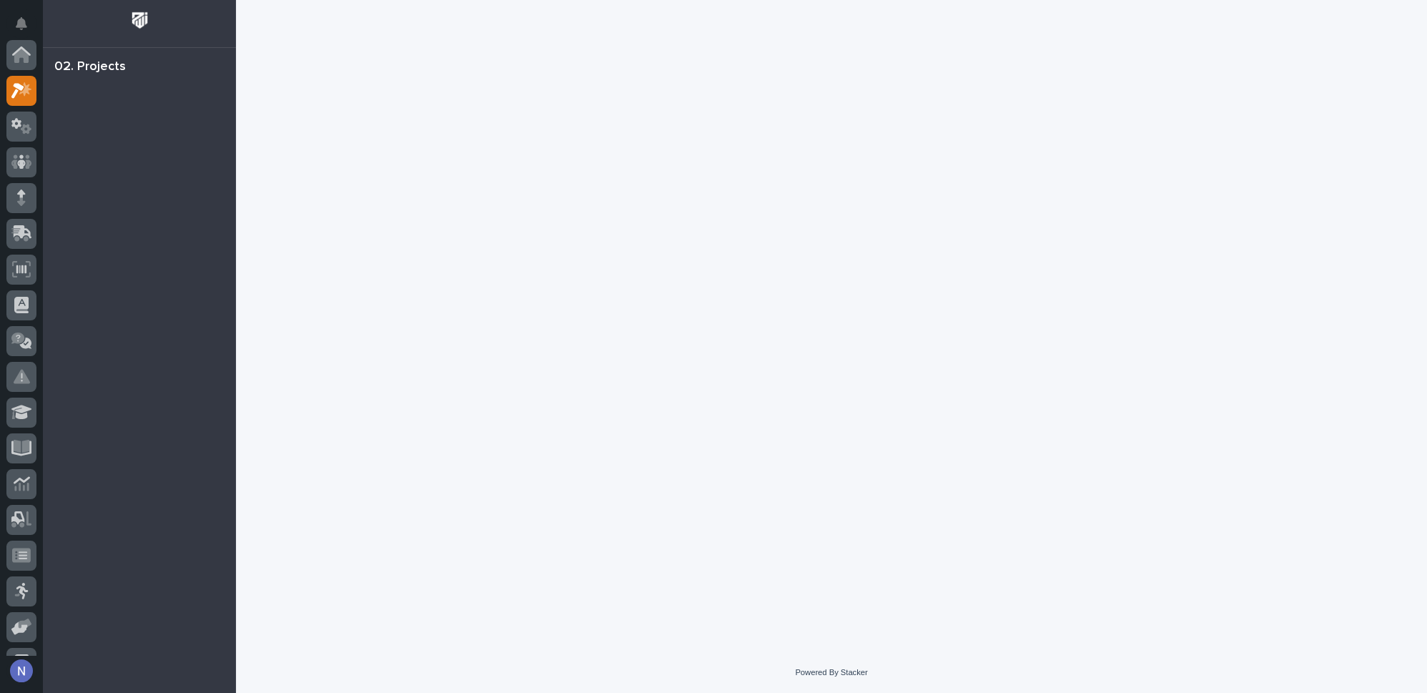
scroll to position [35, 0]
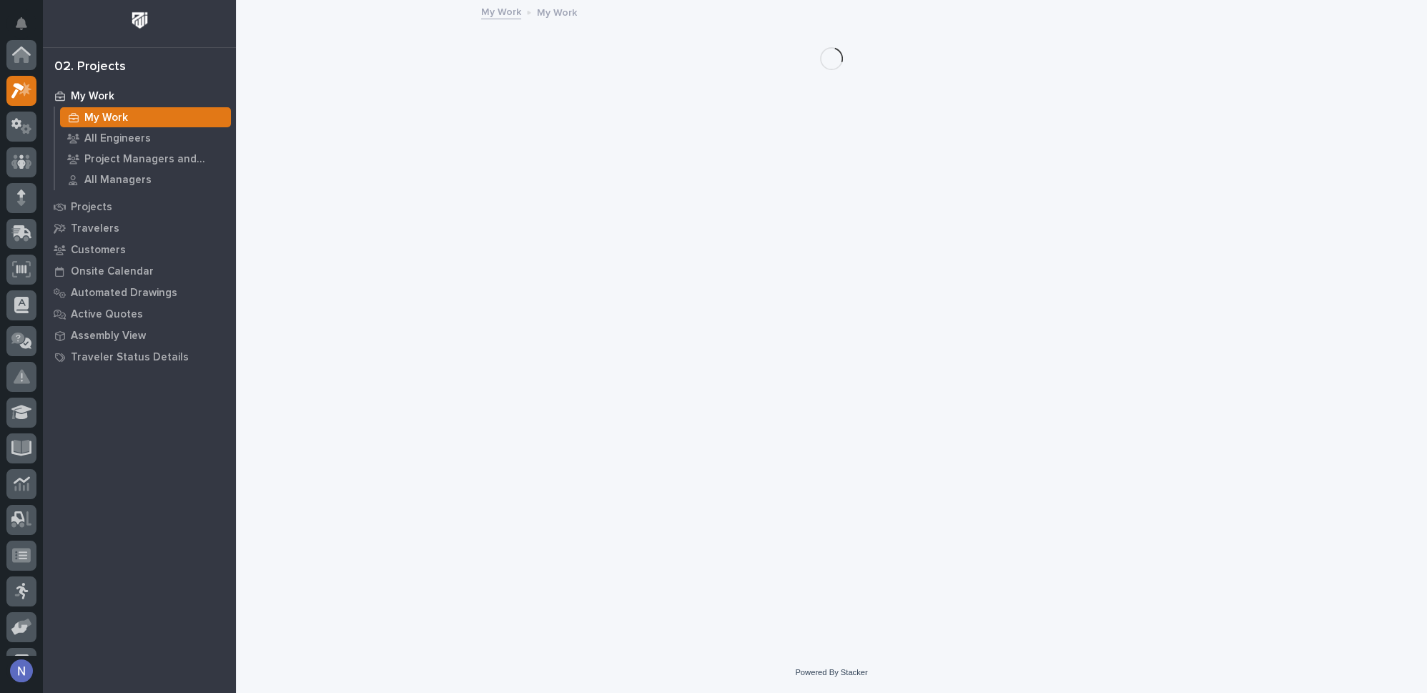
scroll to position [35, 0]
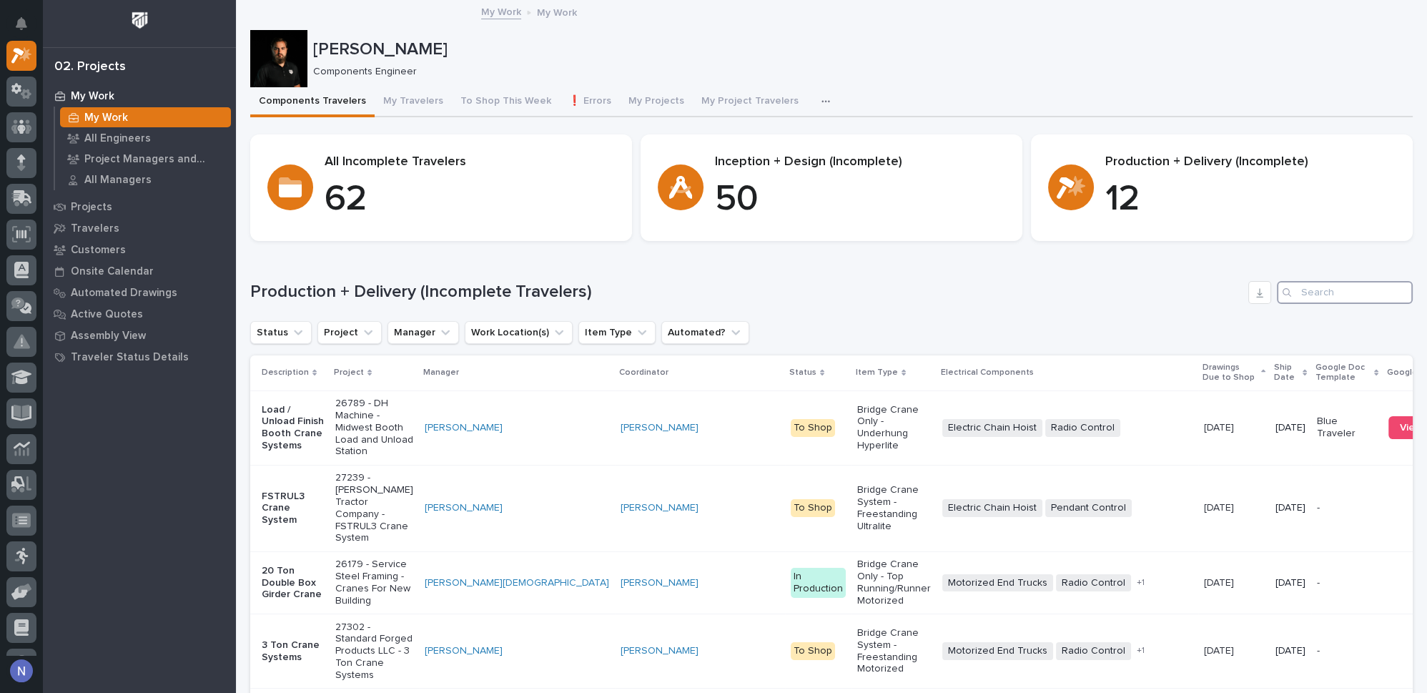
click at [1311, 292] on input "Search" at bounding box center [1345, 292] width 136 height 23
paste input "SR27386"
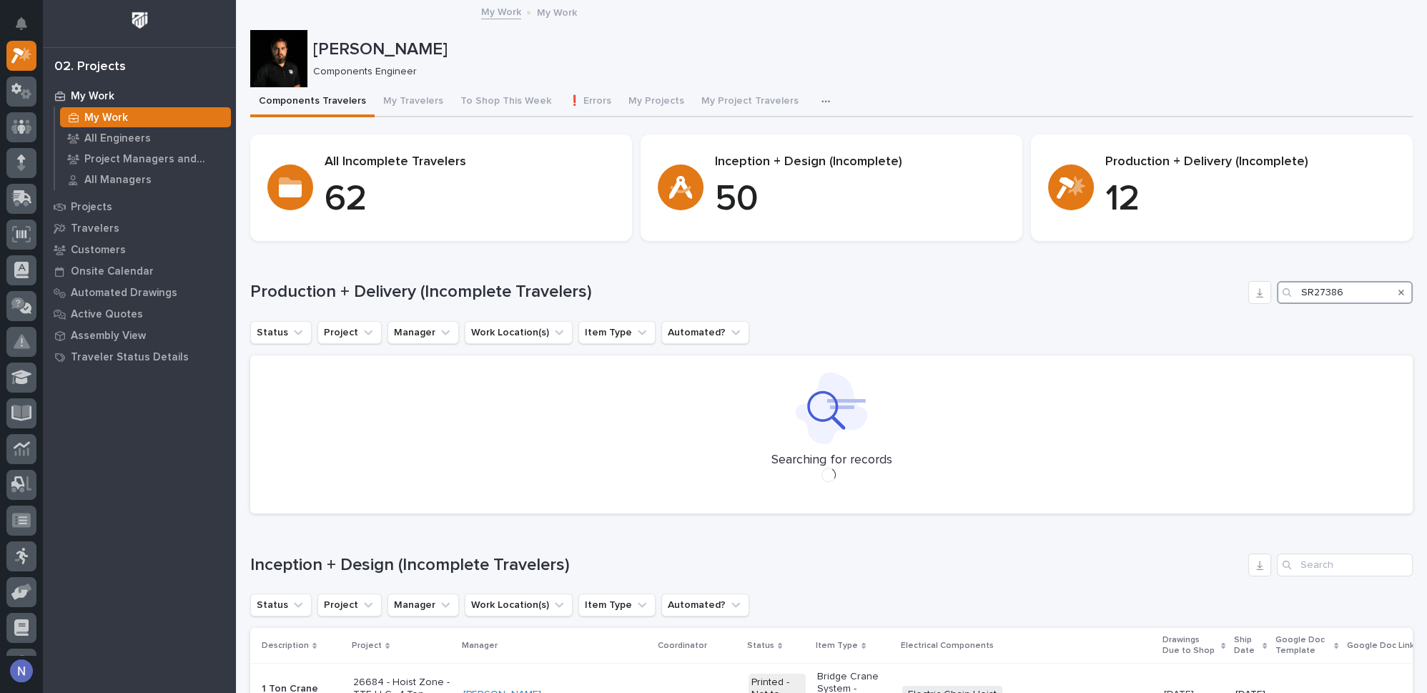
click at [1304, 294] on input "SR27386" at bounding box center [1345, 292] width 136 height 23
drag, startPoint x: 1321, startPoint y: 290, endPoint x: 1253, endPoint y: 289, distance: 68.7
click at [1253, 289] on div "Production + Delivery (Incomplete Travelers) 27386" at bounding box center [831, 292] width 1163 height 23
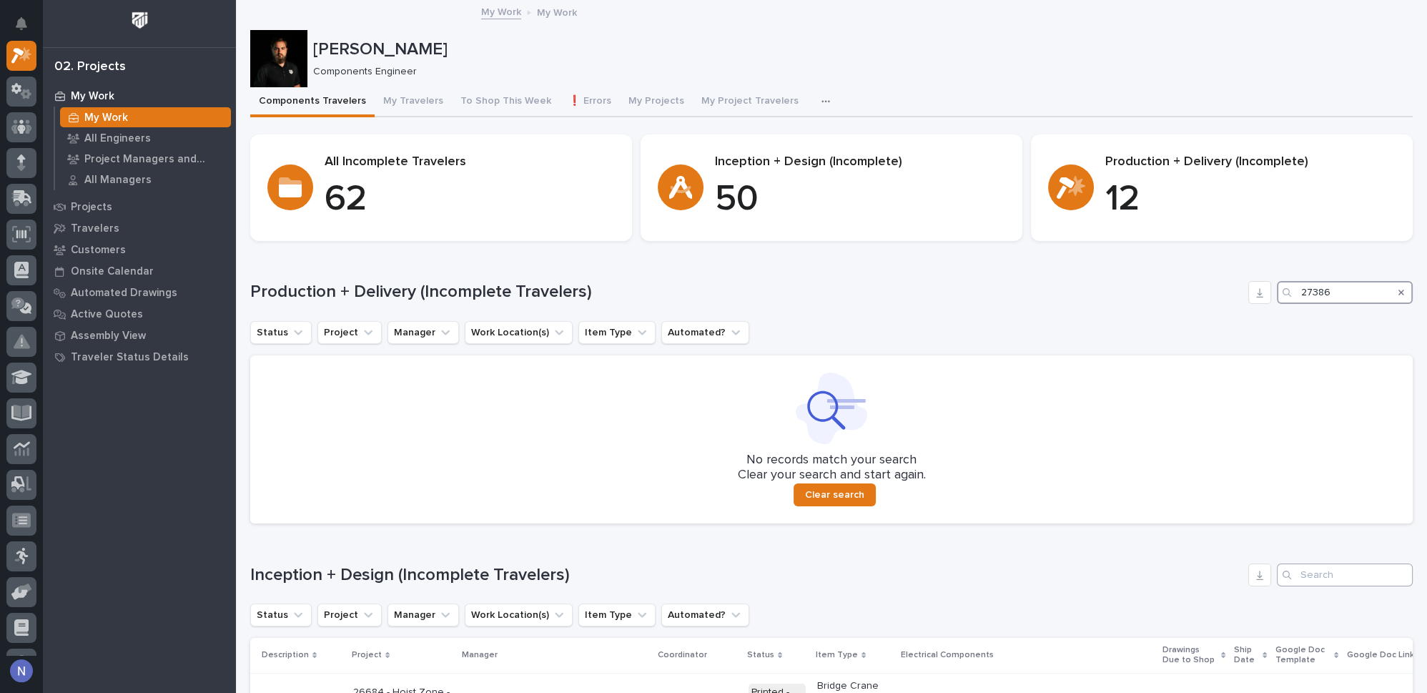
type input "27386"
click at [1329, 572] on input "Search" at bounding box center [1345, 574] width 136 height 23
paste input "27386"
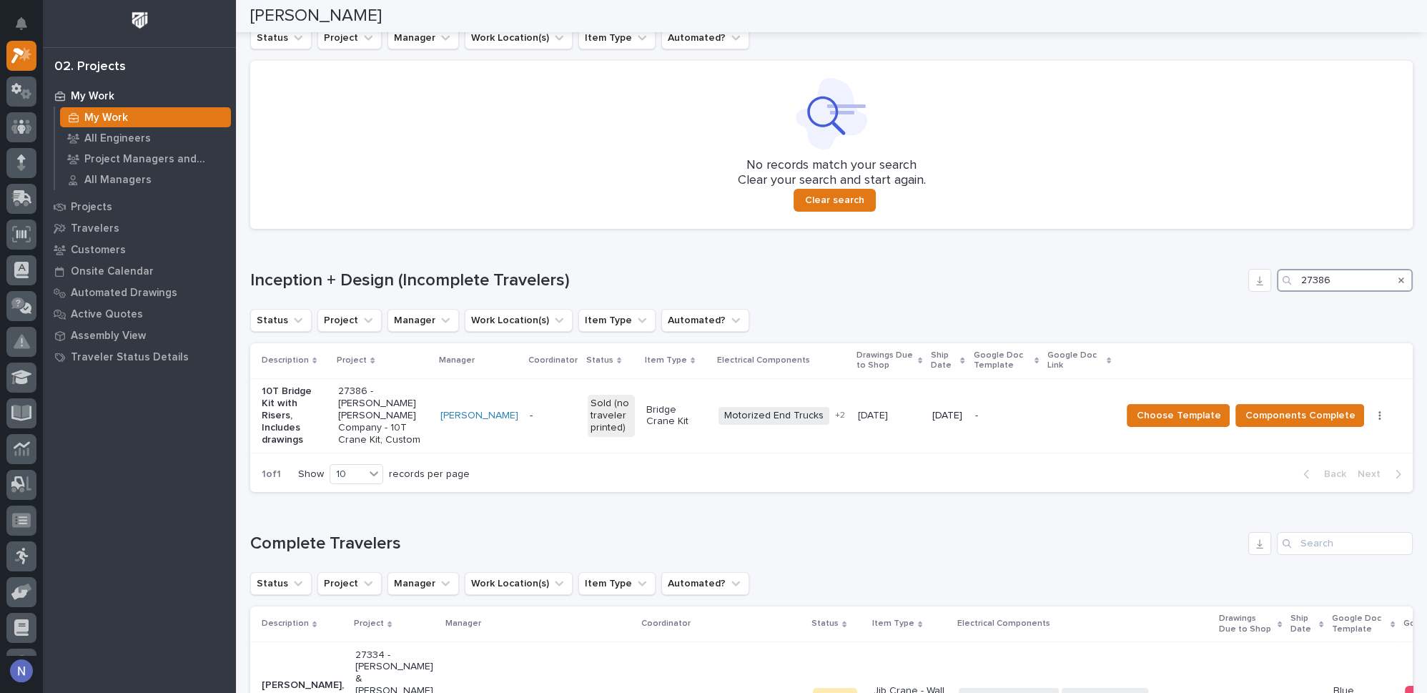
scroll to position [303, 0]
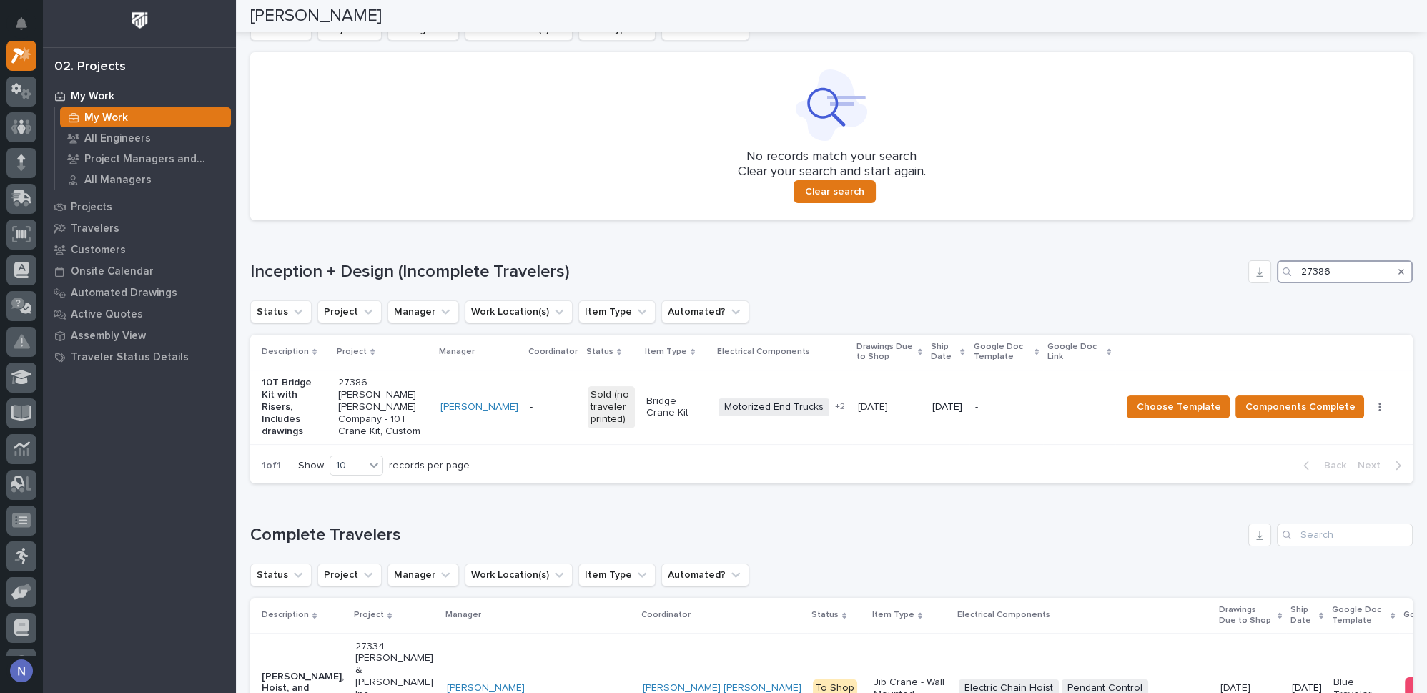
type input "27386"
click at [1202, 400] on span "Choose Template" at bounding box center [1178, 406] width 84 height 17
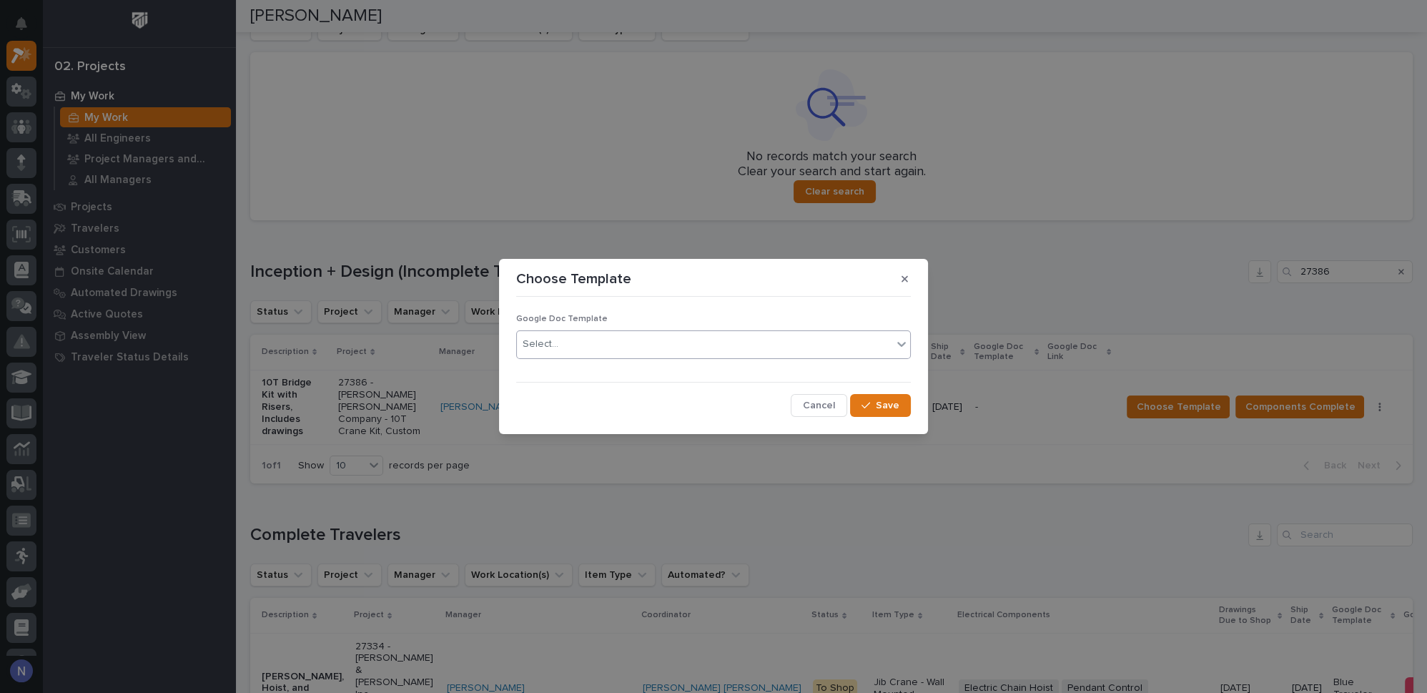
click at [580, 344] on div "Select..." at bounding box center [704, 344] width 375 height 24
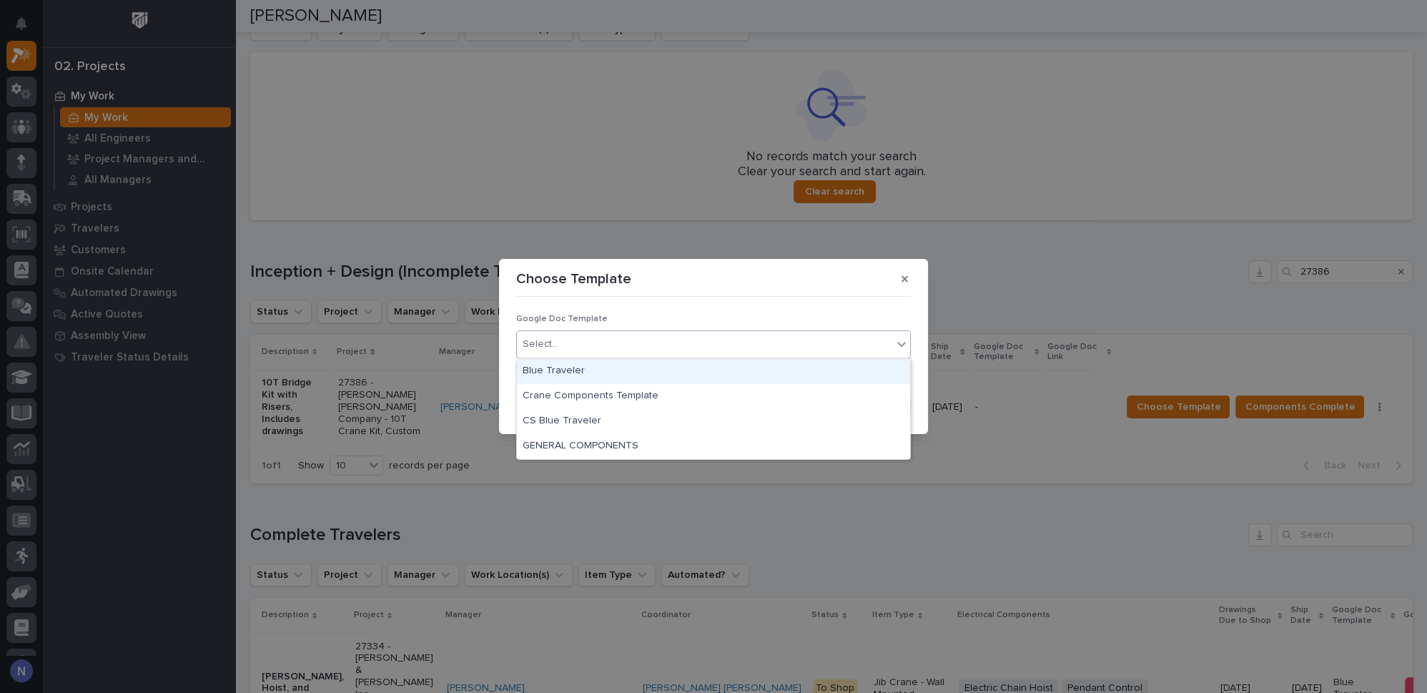
click at [558, 365] on div "Blue Traveler" at bounding box center [713, 371] width 393 height 25
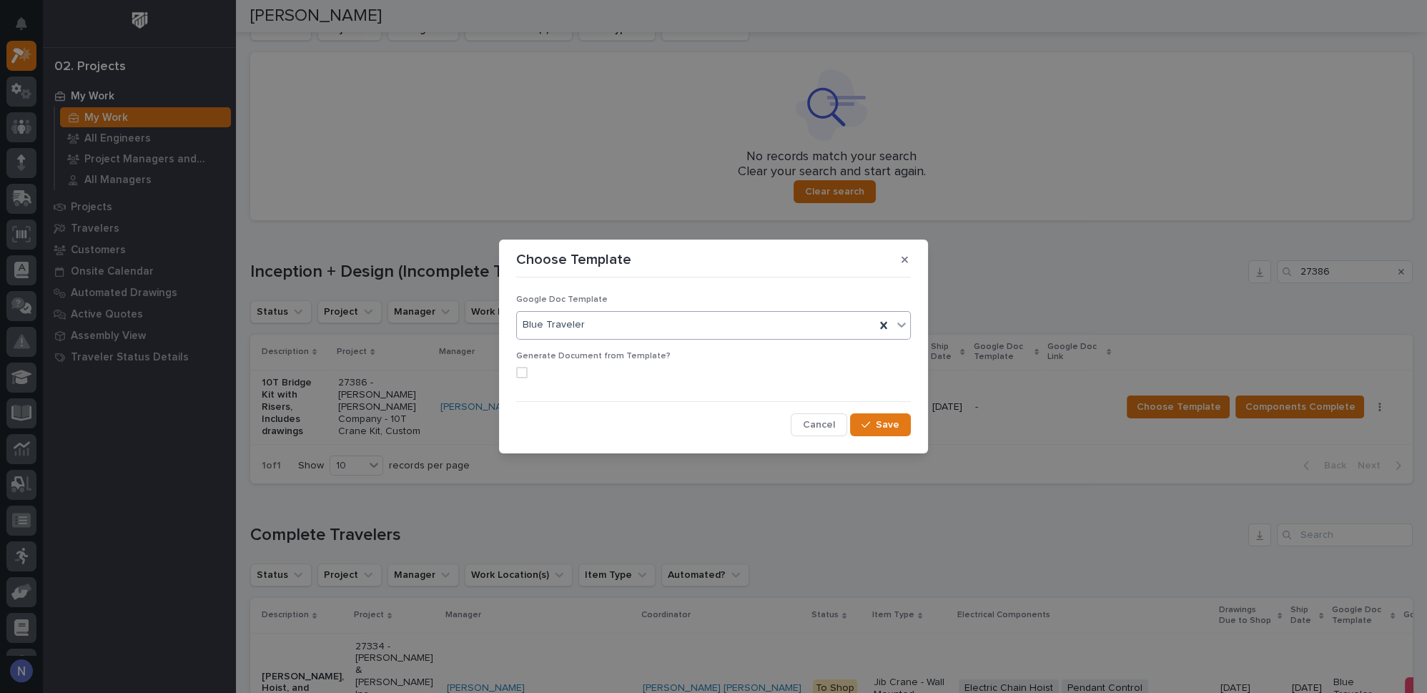
click at [526, 370] on span at bounding box center [521, 372] width 11 height 11
click at [884, 418] on span "Save" at bounding box center [888, 424] width 24 height 13
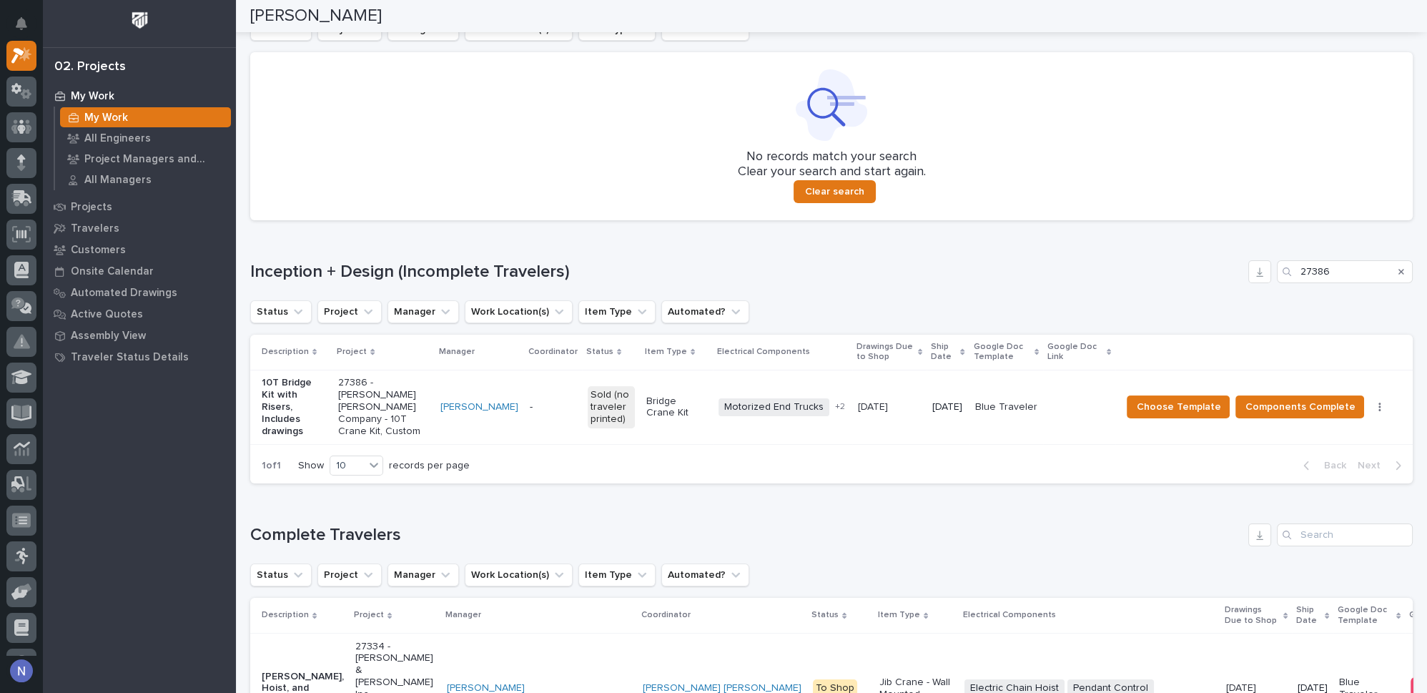
click at [1073, 355] on p "Google Doc Link" at bounding box center [1076, 352] width 56 height 26
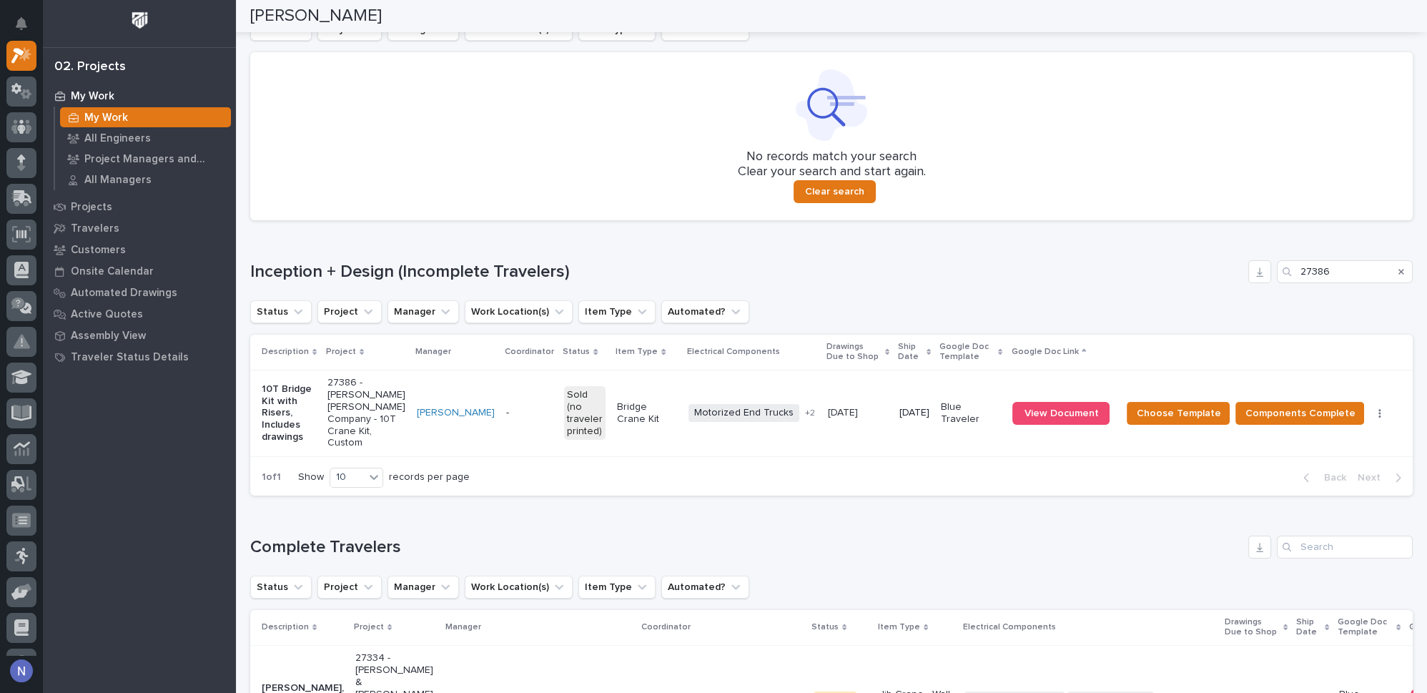
scroll to position [315, 0]
